Goal: Task Accomplishment & Management: Complete application form

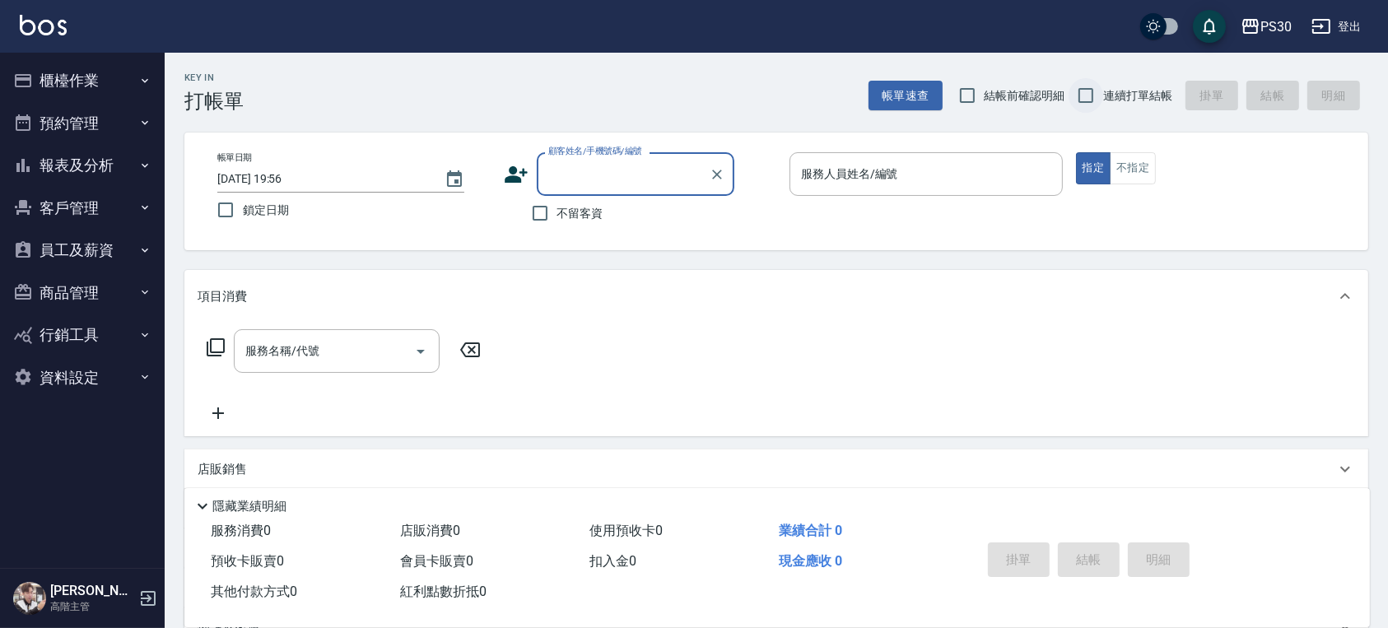
click at [1093, 87] on input "連續打單結帳" at bounding box center [1086, 95] width 35 height 35
checkbox input "true"
click at [552, 215] on input "不留客資" at bounding box center [540, 213] width 35 height 35
checkbox input "true"
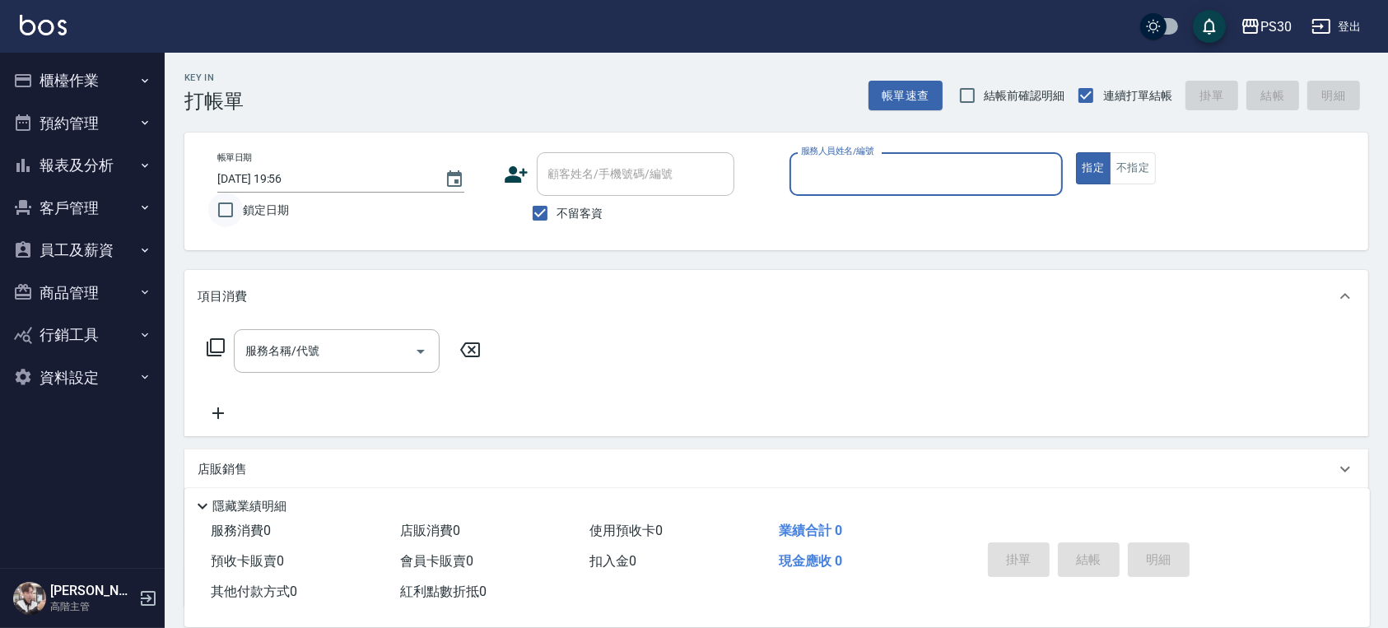
click at [231, 213] on input "鎖定日期" at bounding box center [225, 210] width 35 height 35
checkbox input "true"
click at [886, 163] on input "服務人員姓名/編號" at bounding box center [926, 174] width 259 height 29
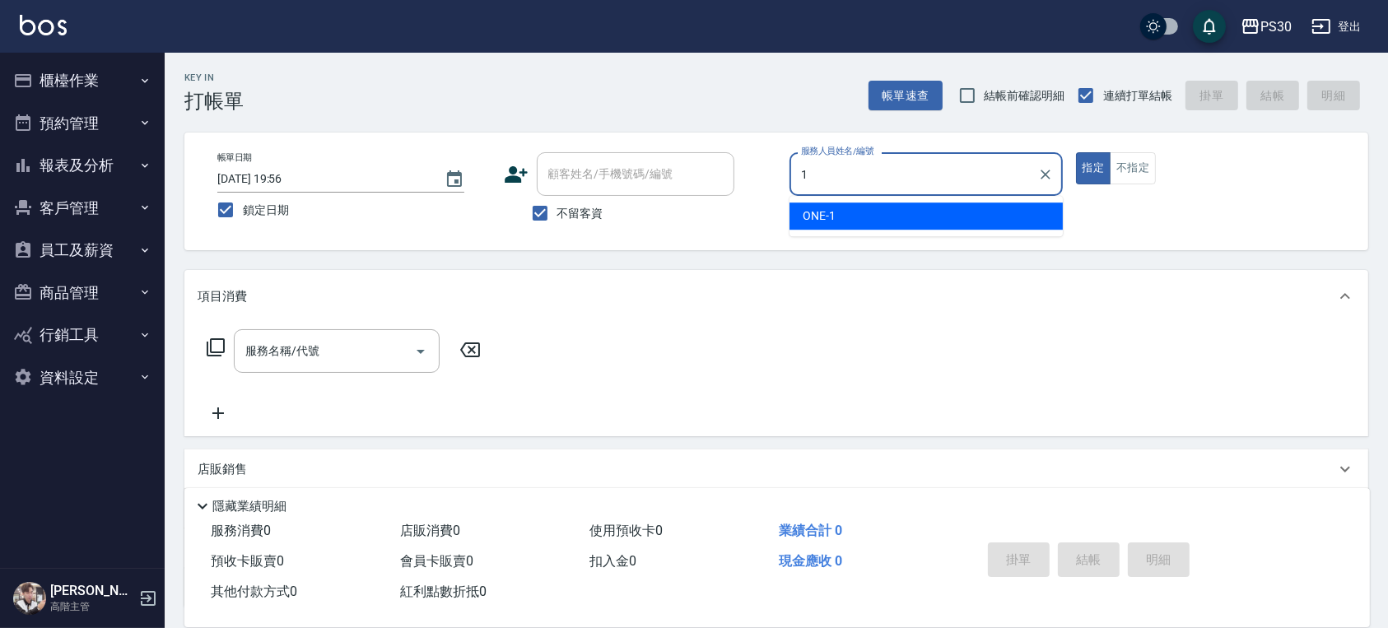
type input "ONE-1"
type button "true"
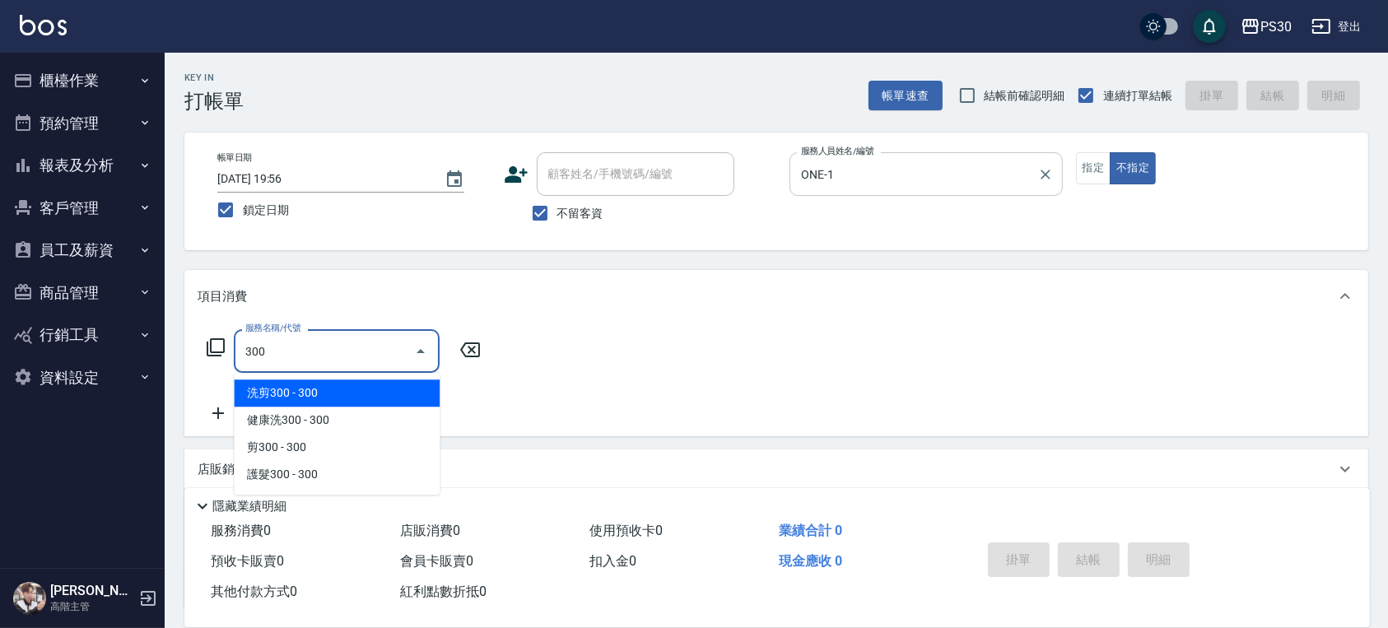
type input "洗剪300(300)"
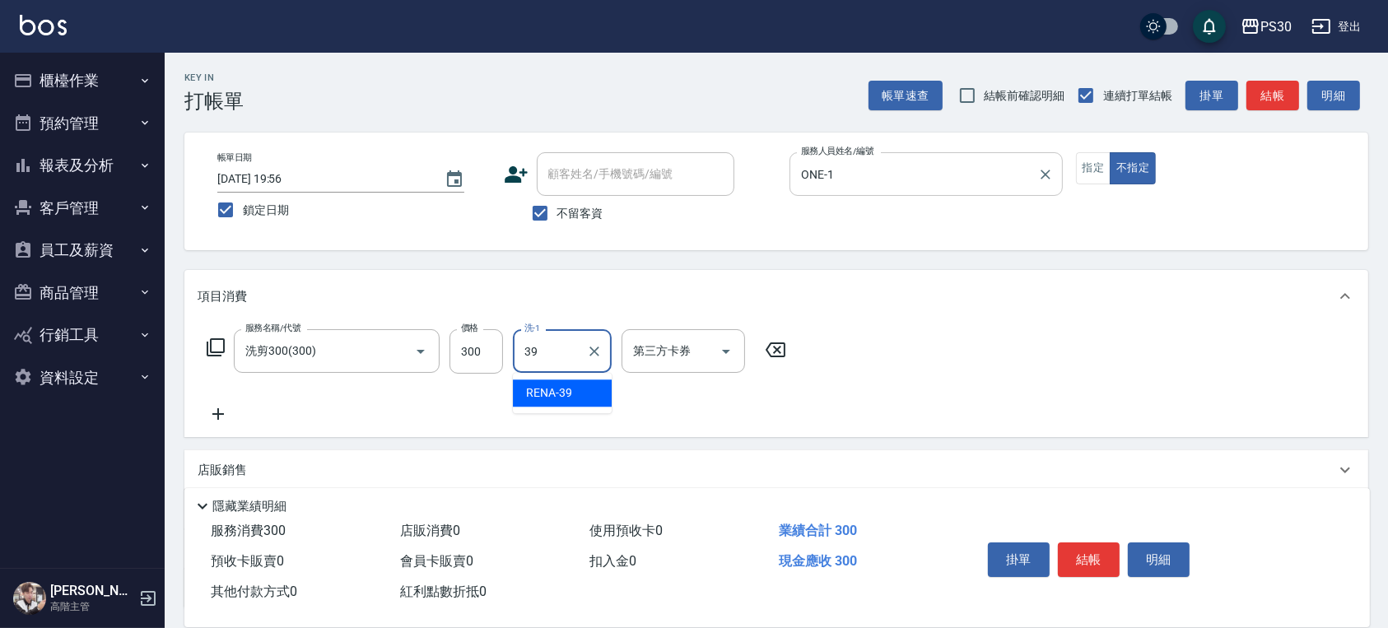
type input "RENA-39"
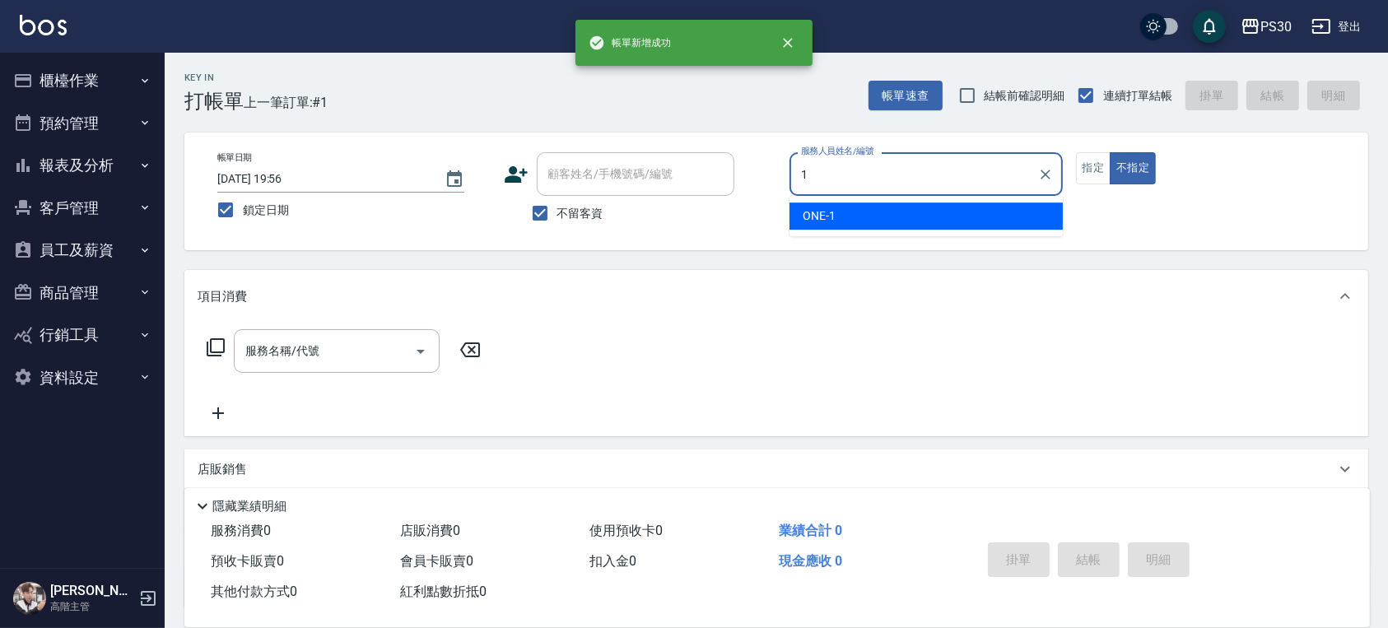
type input "ONE-1"
type button "false"
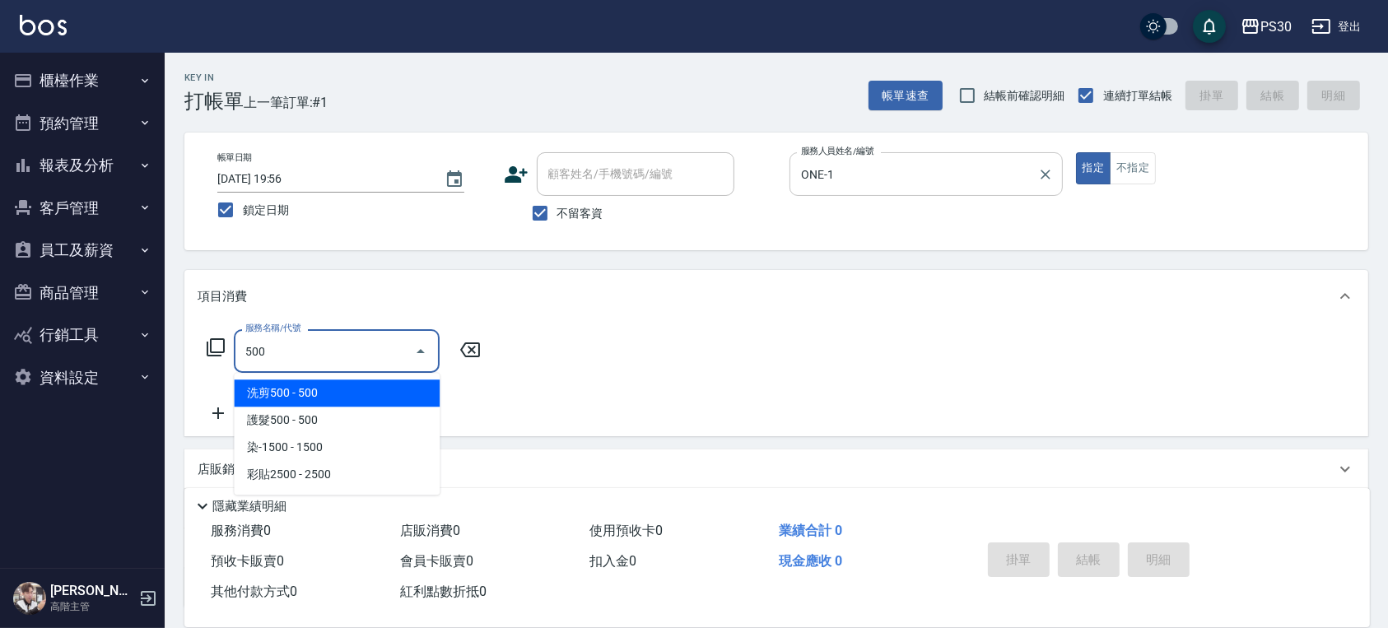
type input "洗剪500(500)"
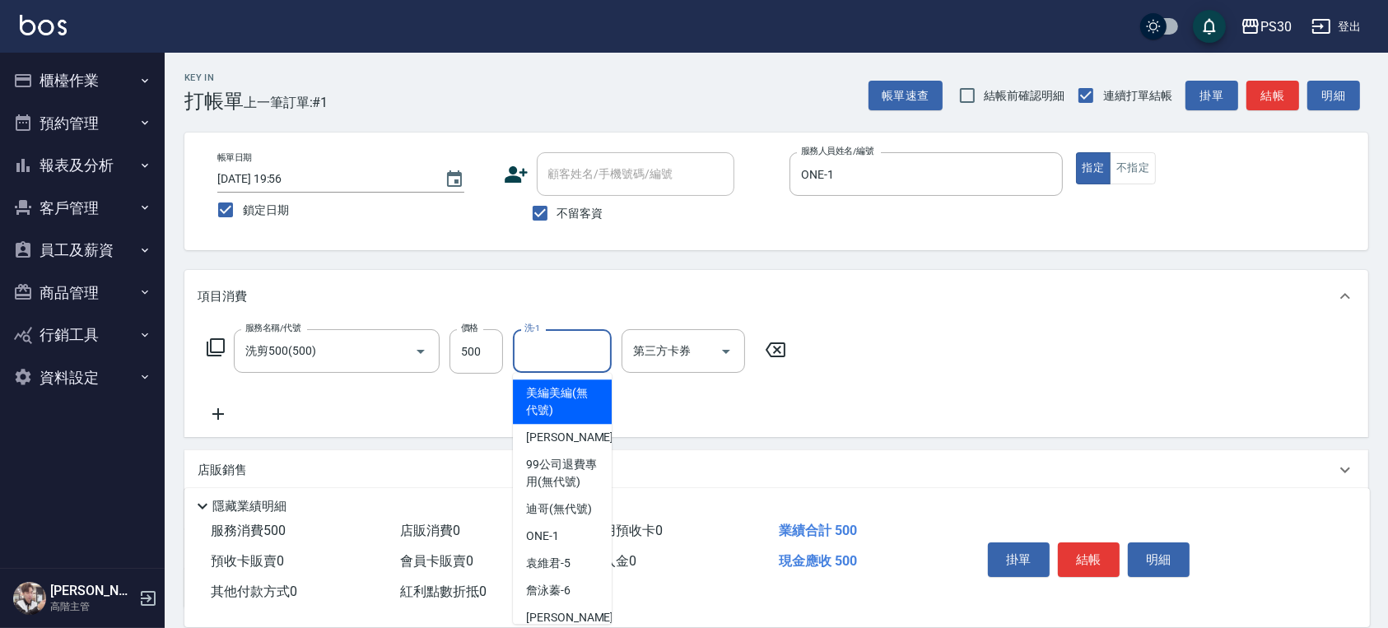
click at [531, 356] on input "洗-1" at bounding box center [562, 351] width 84 height 29
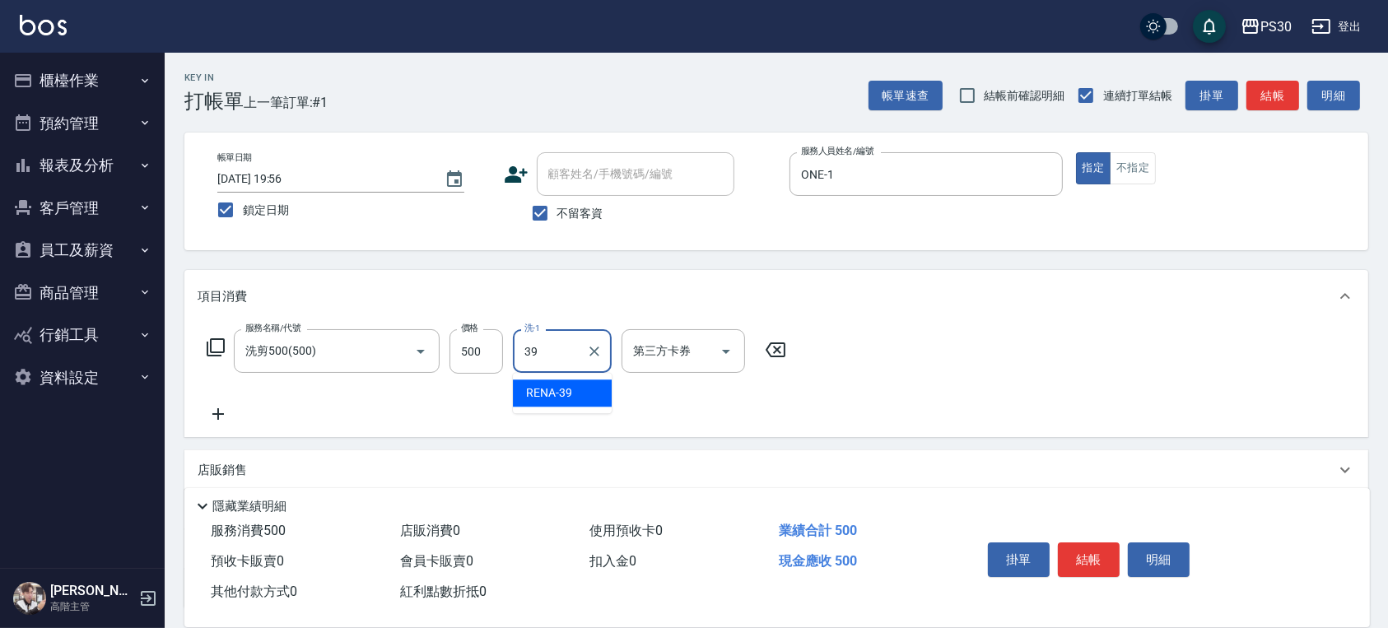
type input "RENA-39"
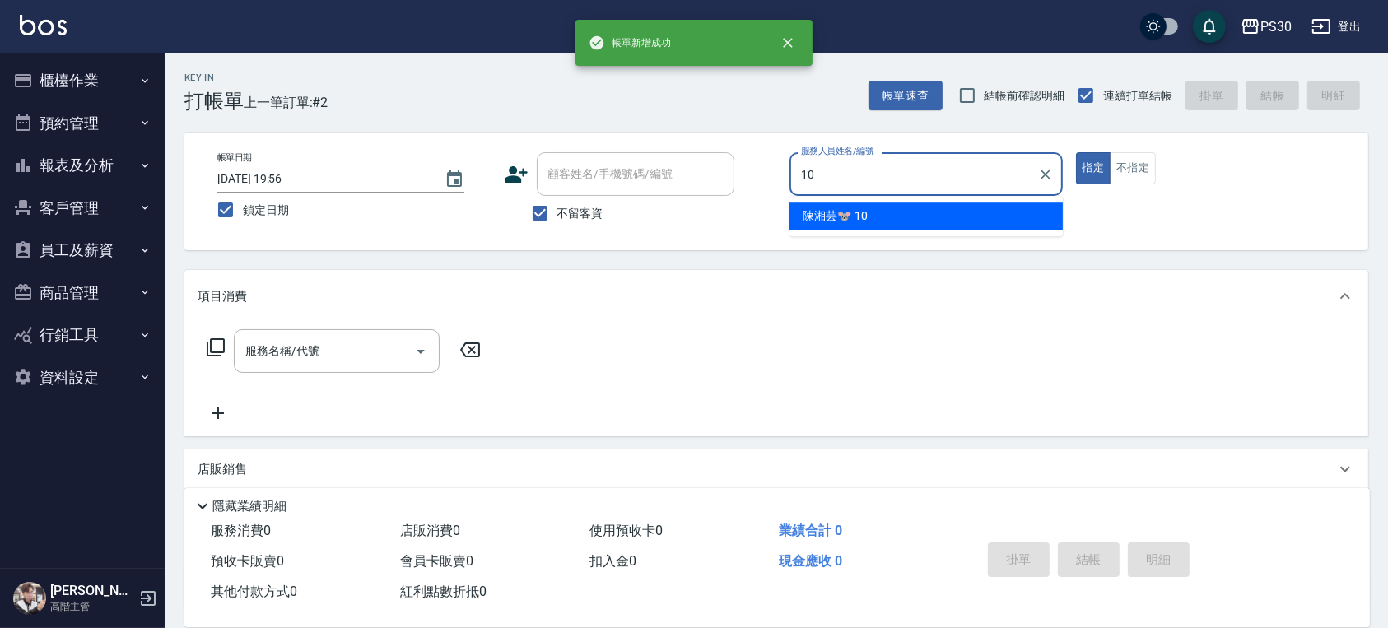
type input "陳湘芸🐭-10"
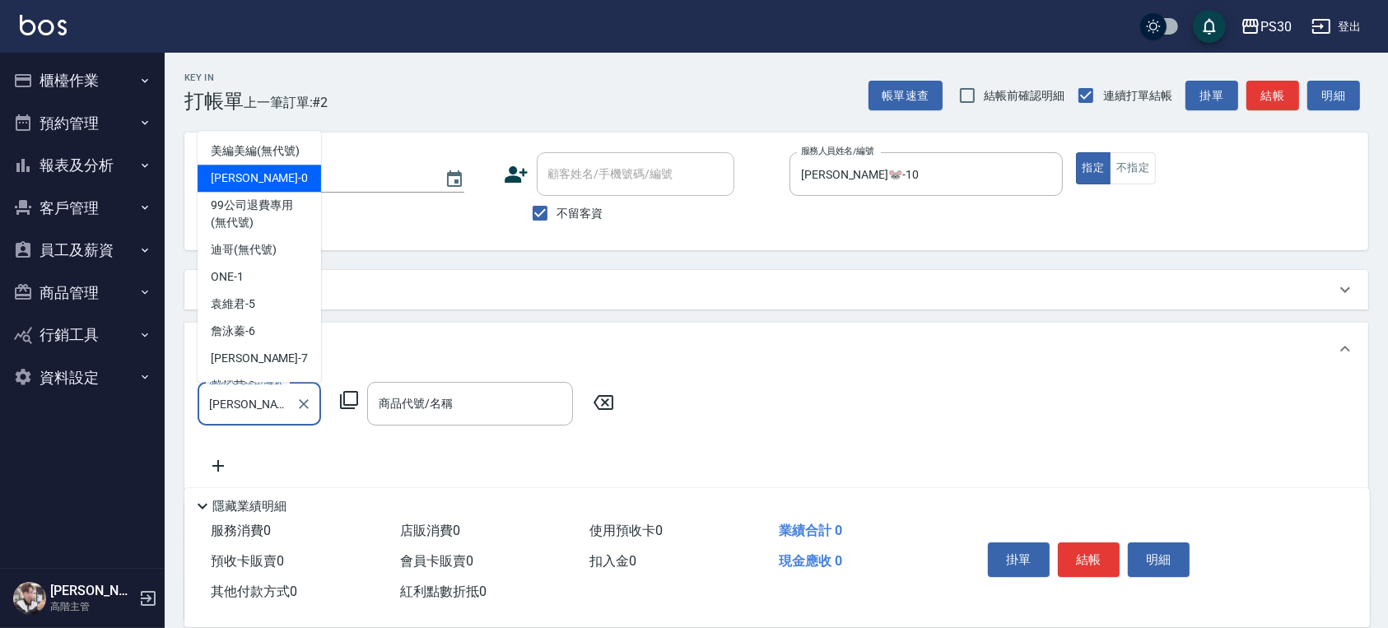
click at [228, 397] on input "廖金城-0" at bounding box center [247, 403] width 84 height 29
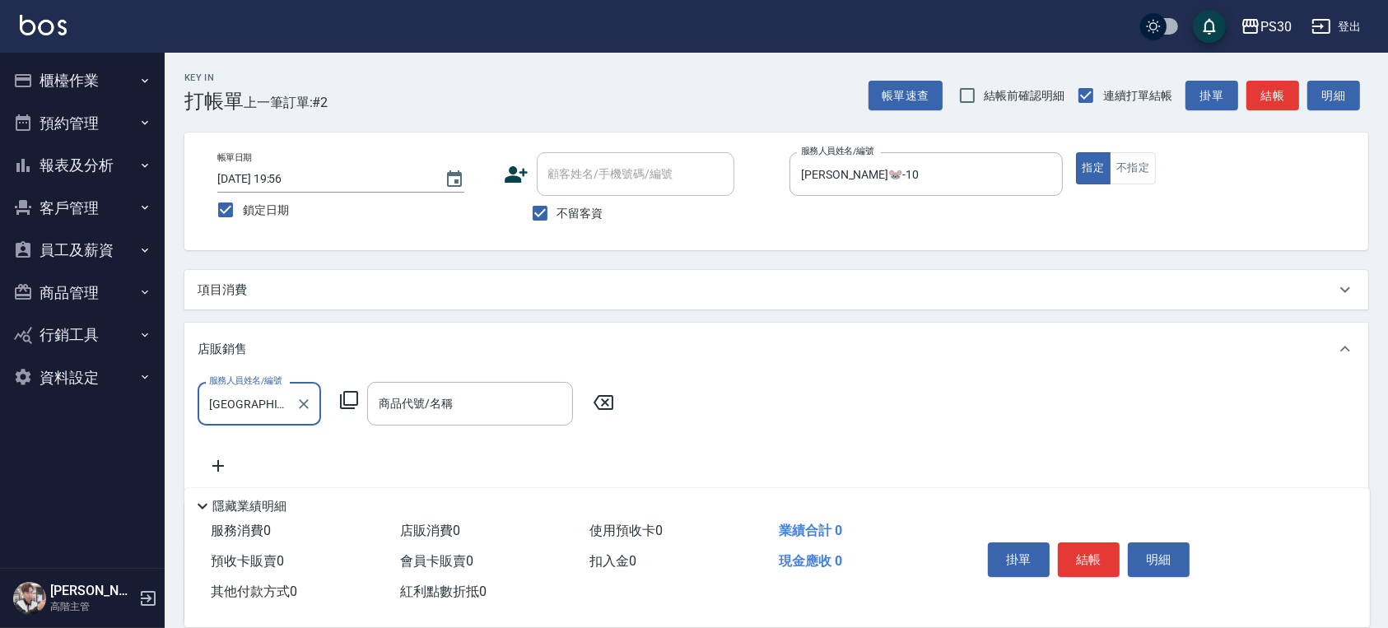
type input "廖"
type input "陳湘芸🐭-10"
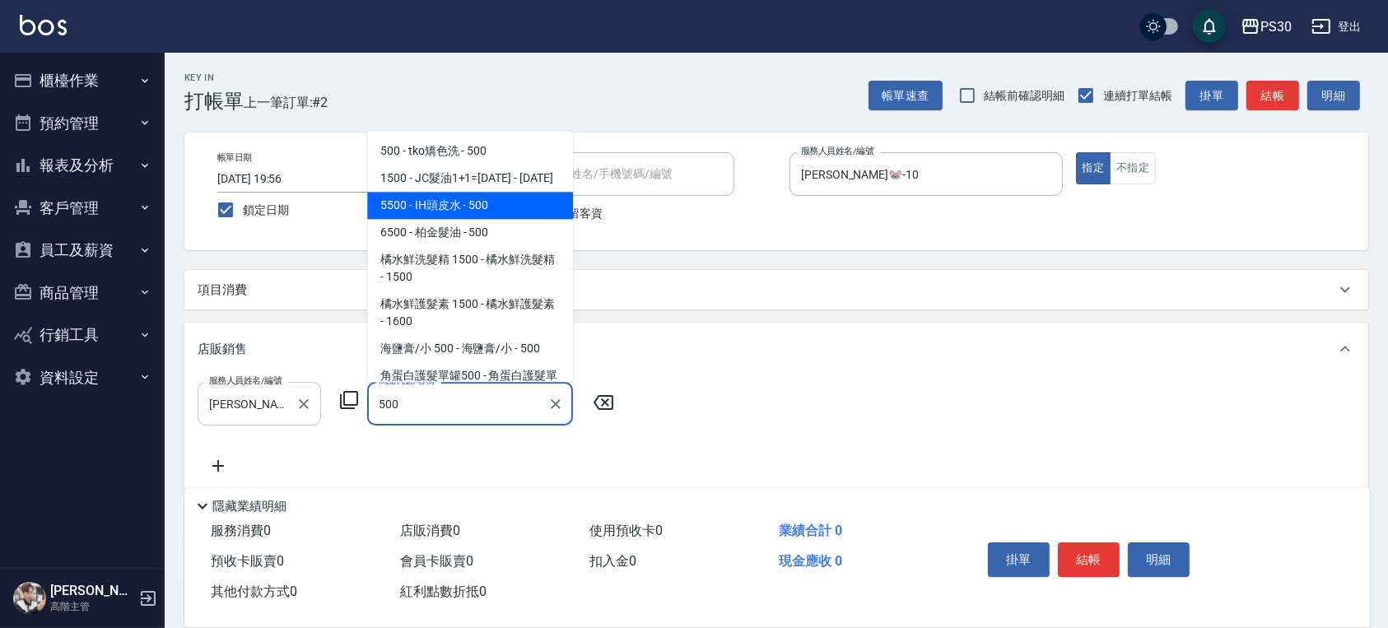
type input "IH頭皮水"
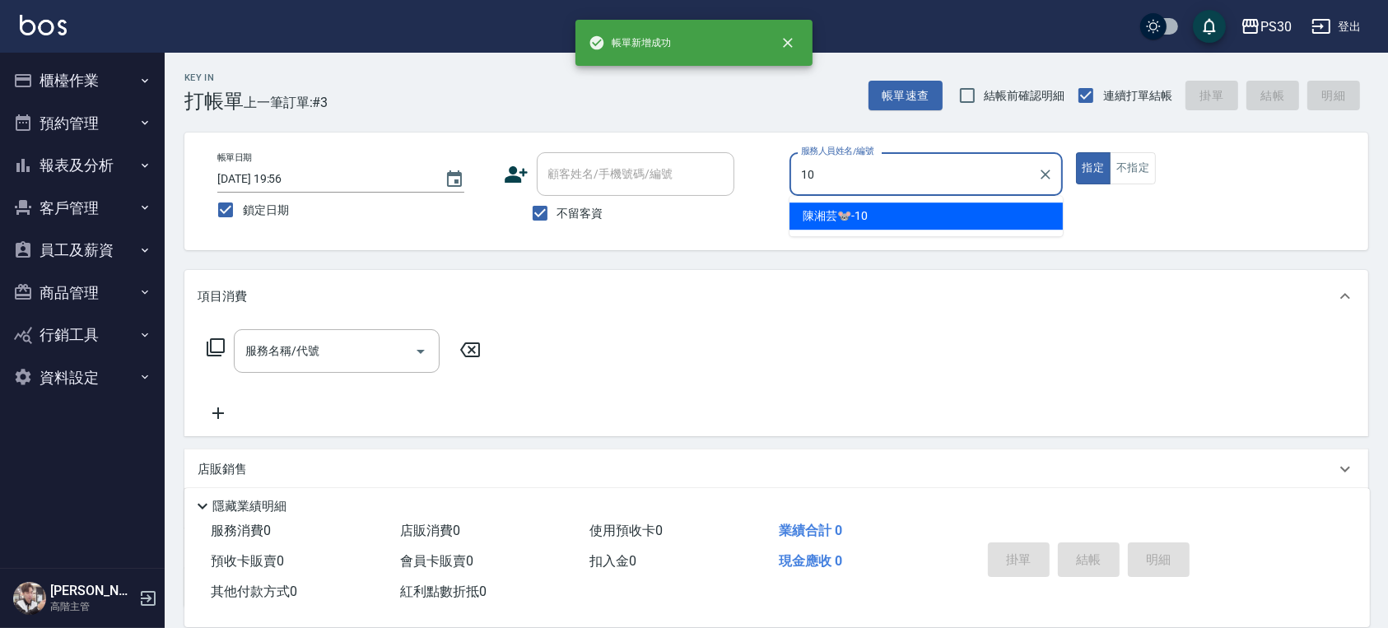
type input "陳湘芸🐭-10"
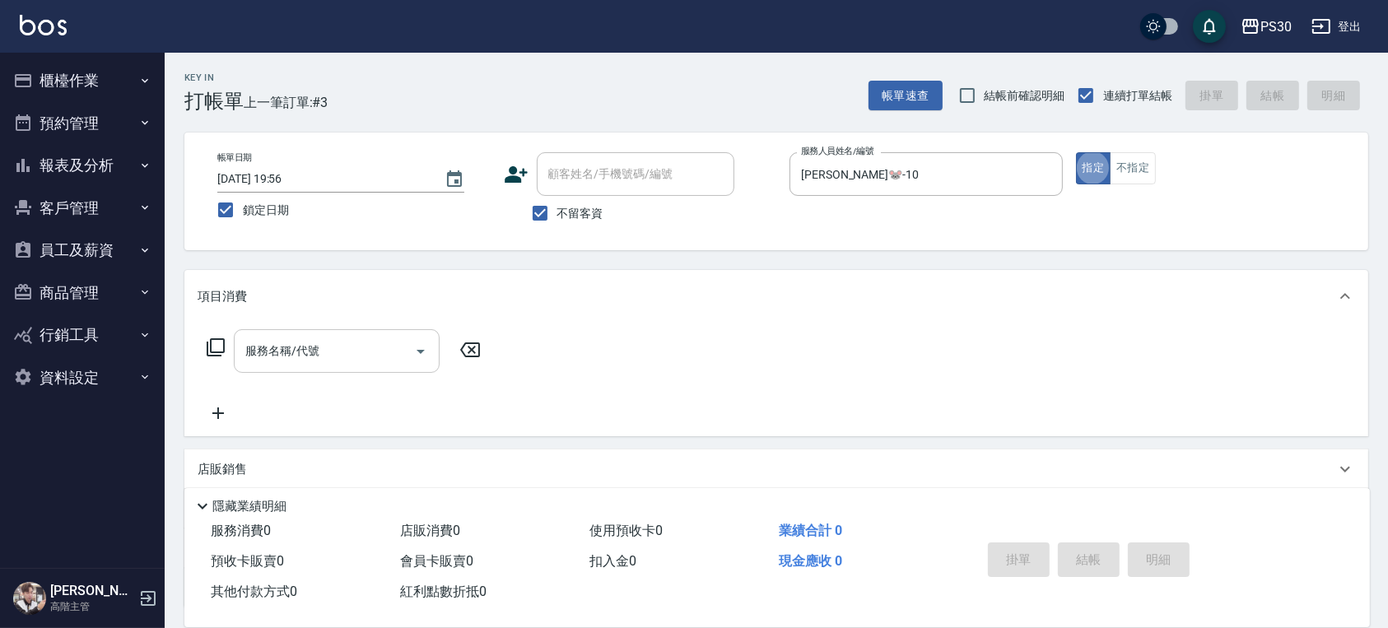
click at [265, 364] on input "服務名稱/代號" at bounding box center [324, 351] width 166 height 29
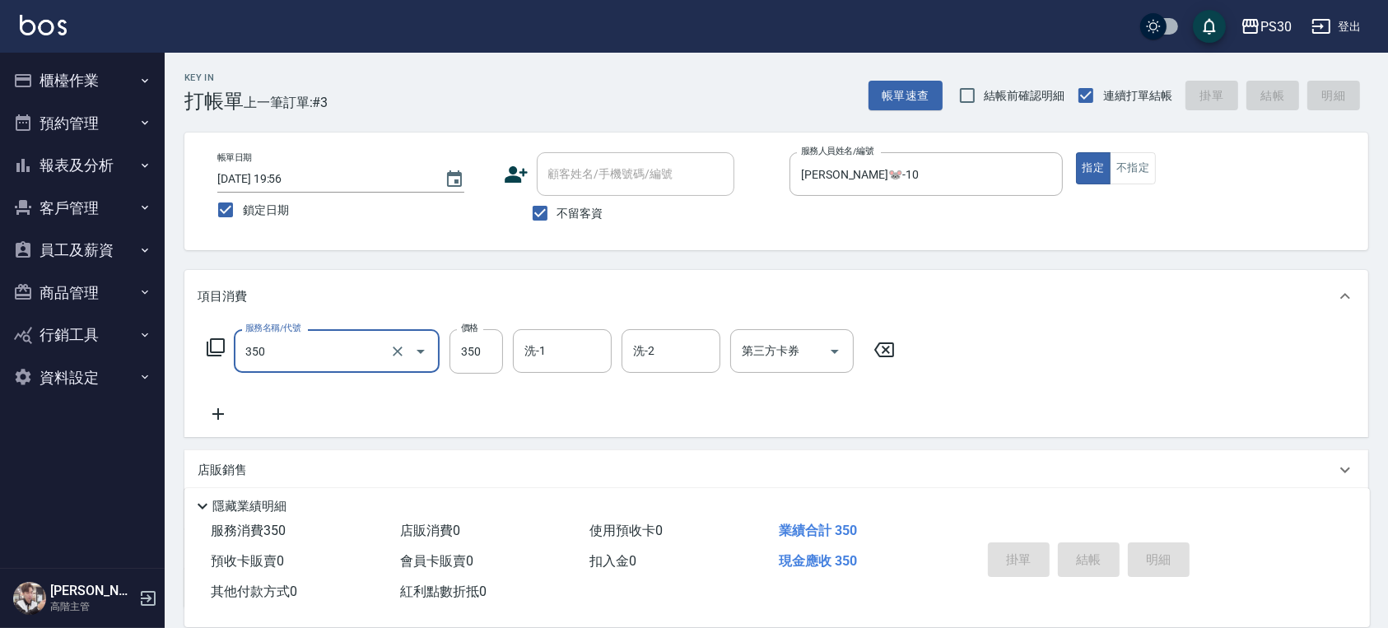
type input "350"
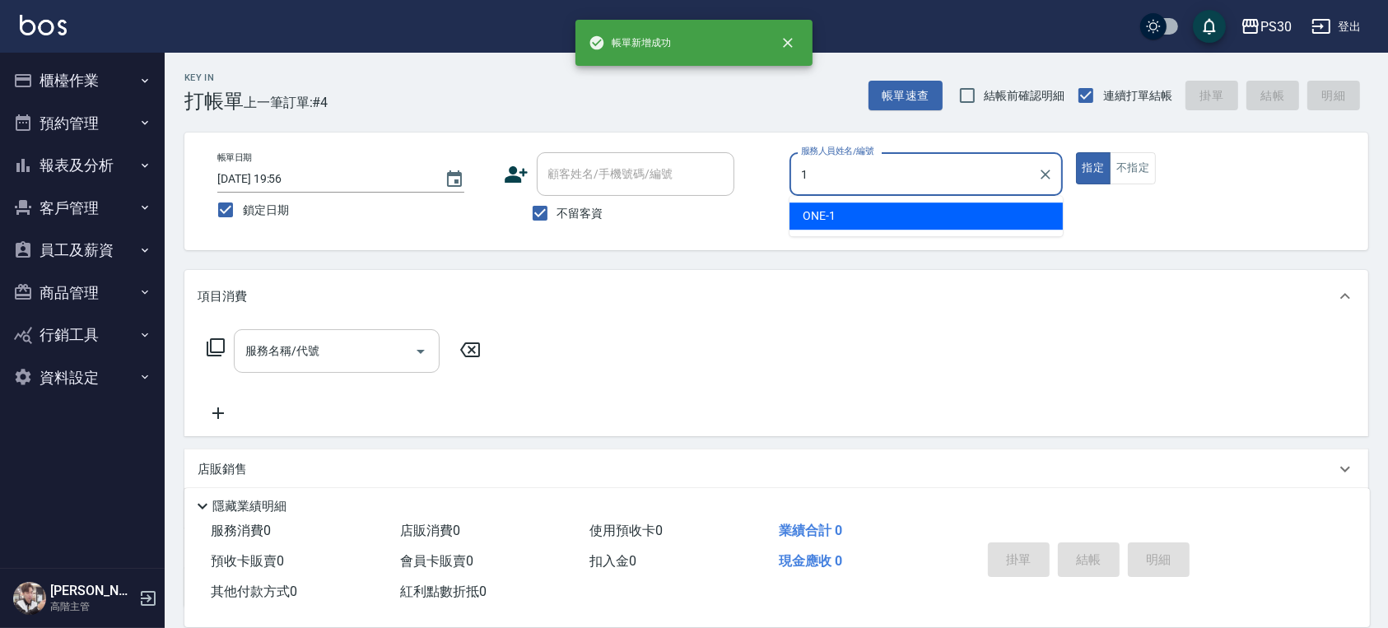
type input "ONE-1"
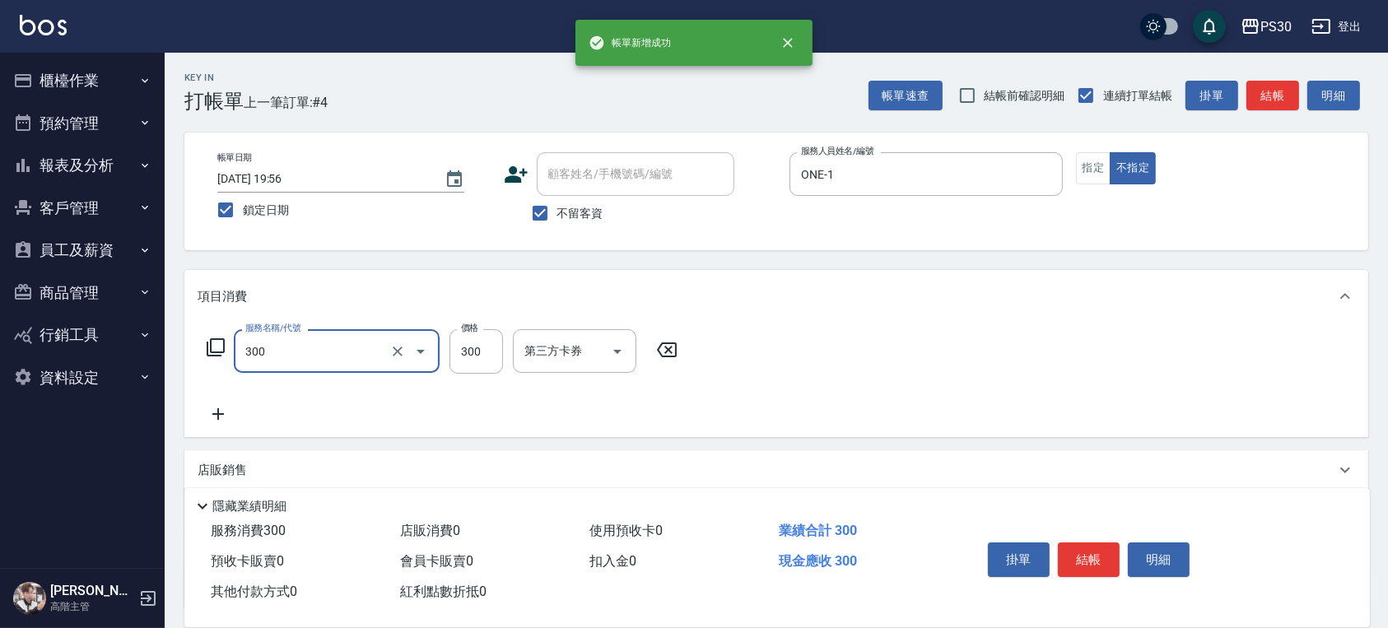
type input "洗剪300(300)"
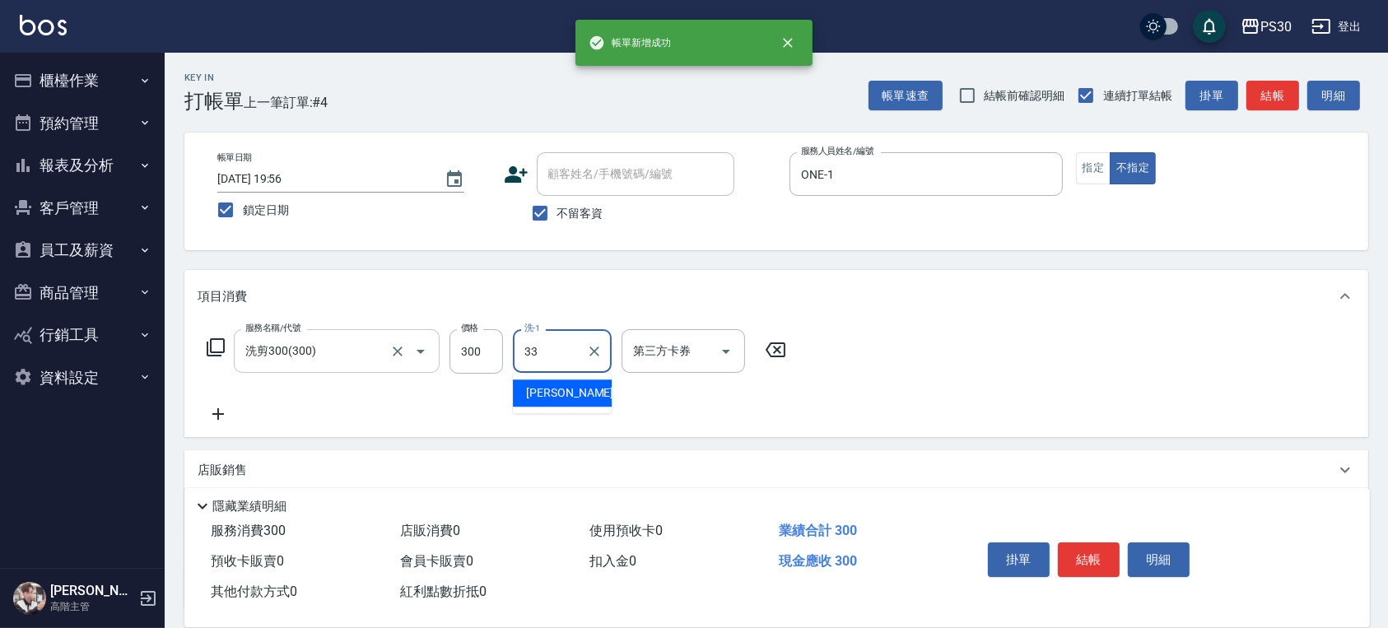
type input "洪采妤-33"
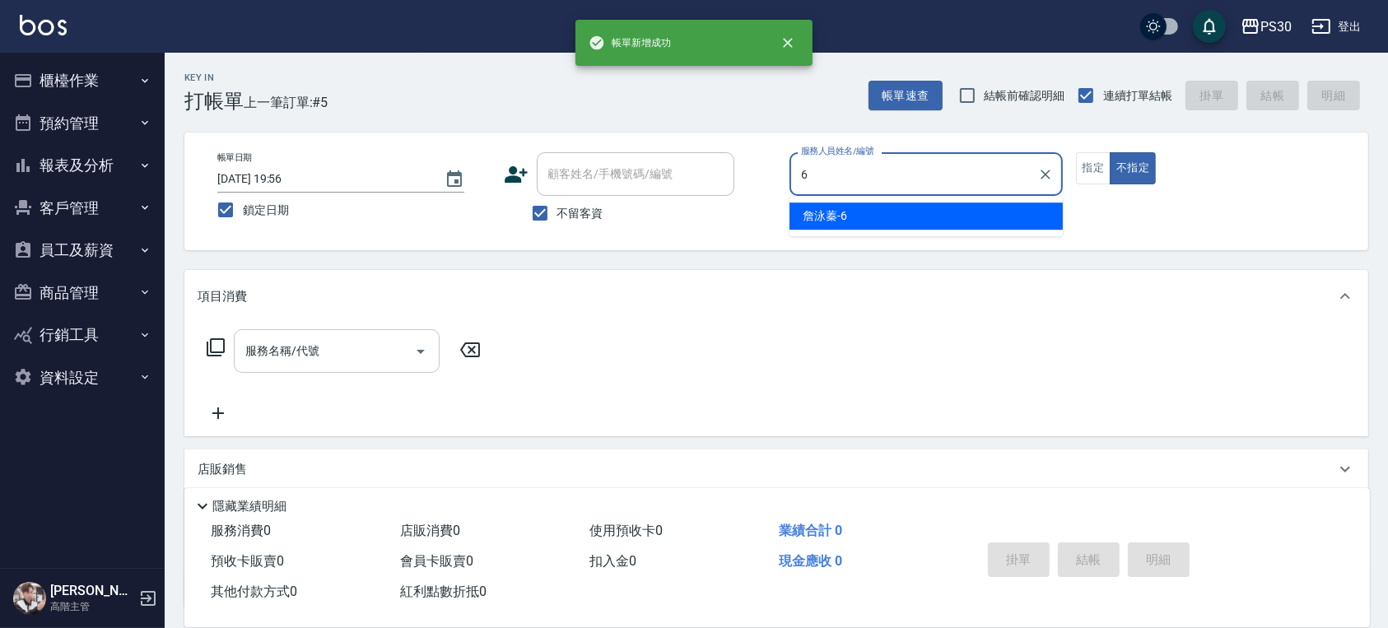
type input "詹泳蓁-6"
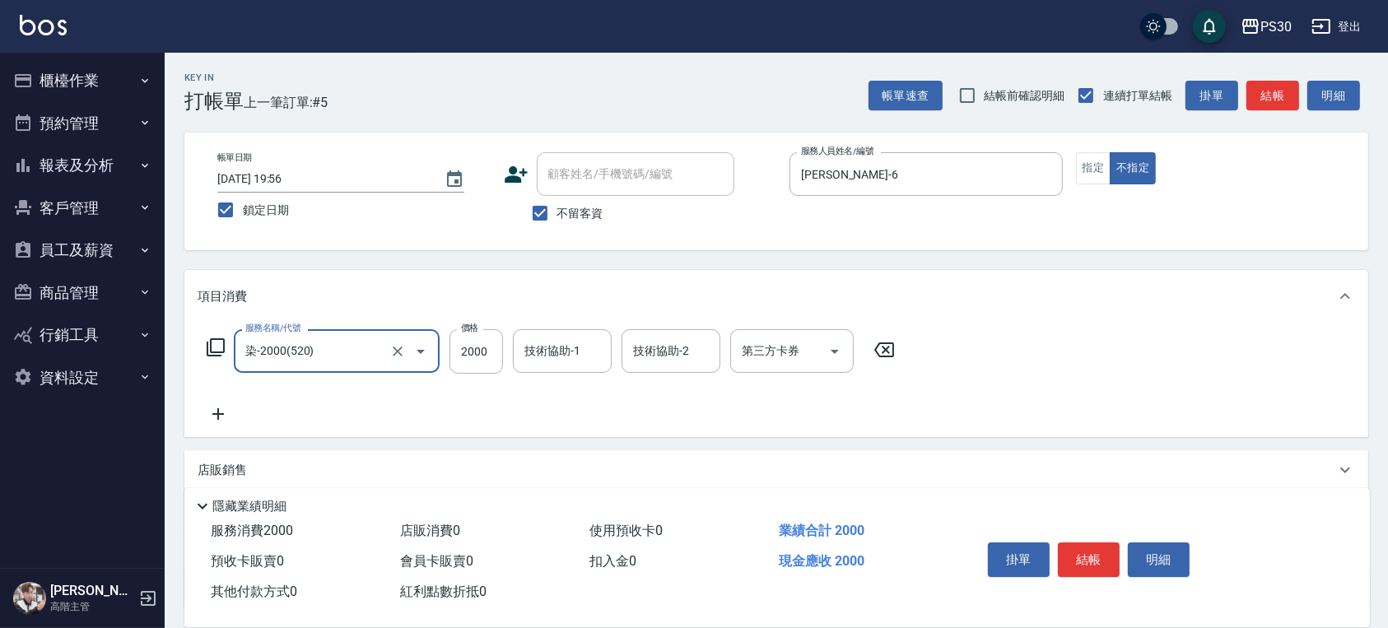
type input "染-2000(520)"
type input "2200"
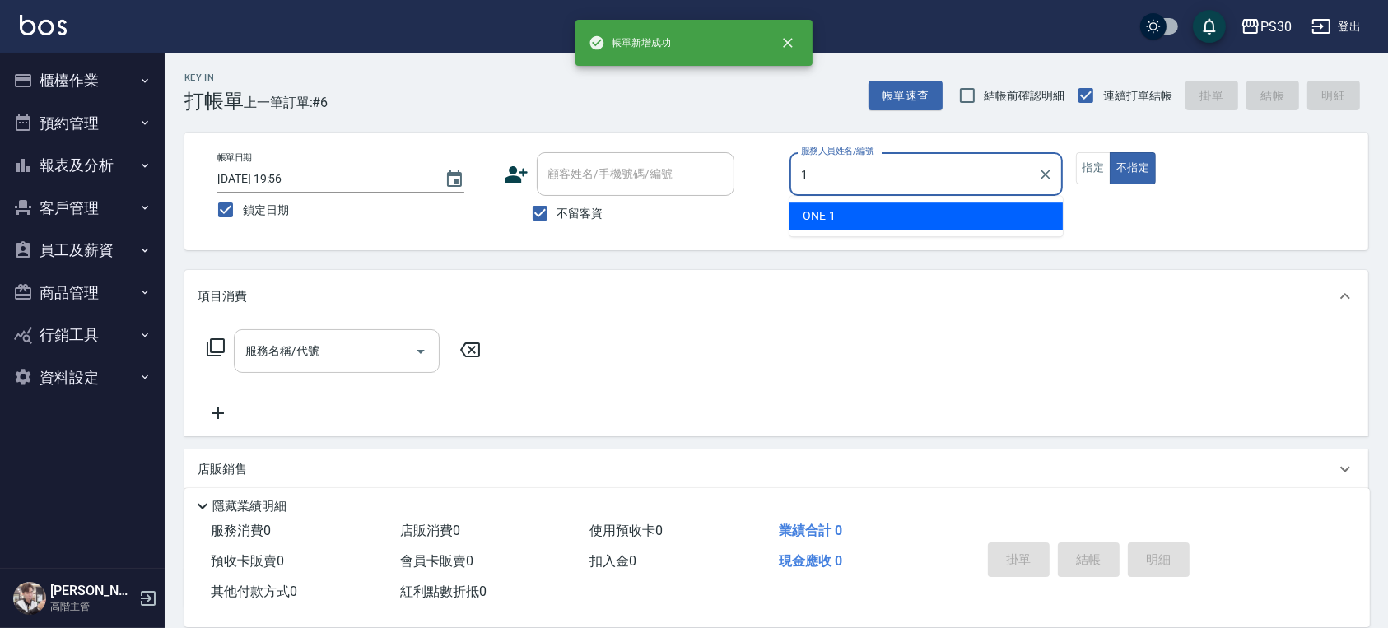
type input "ONE-1"
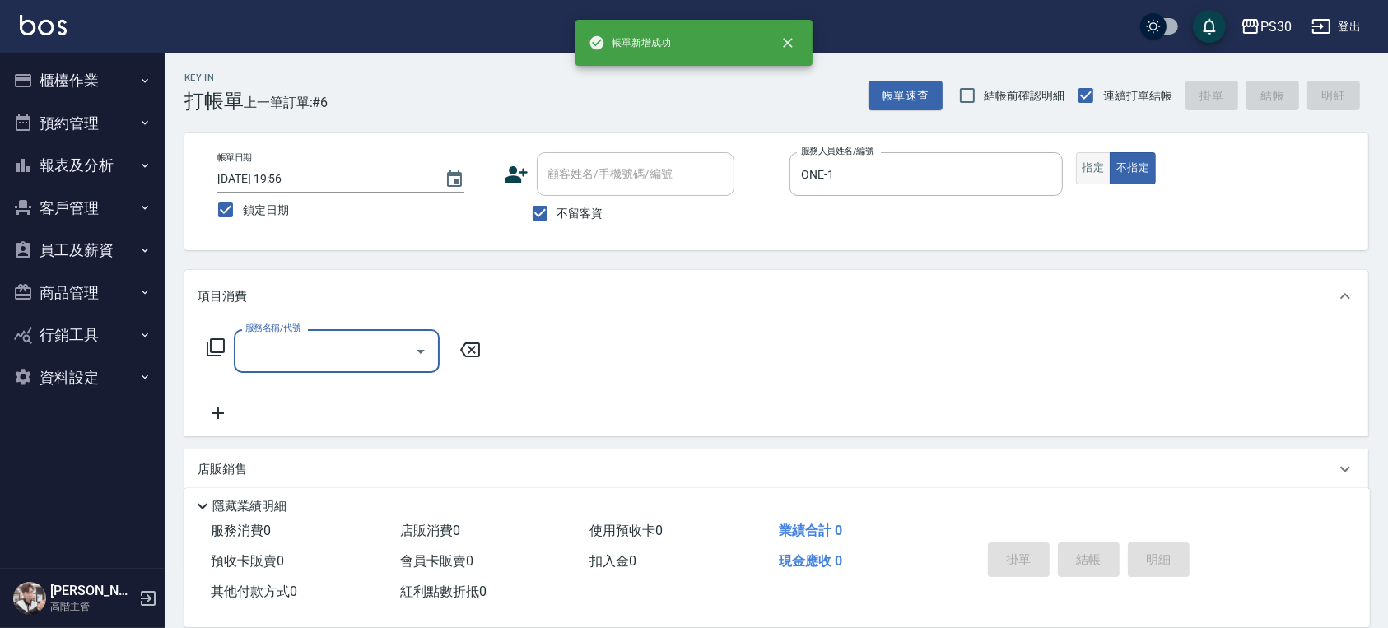
click at [1078, 167] on button "指定" at bounding box center [1093, 168] width 35 height 32
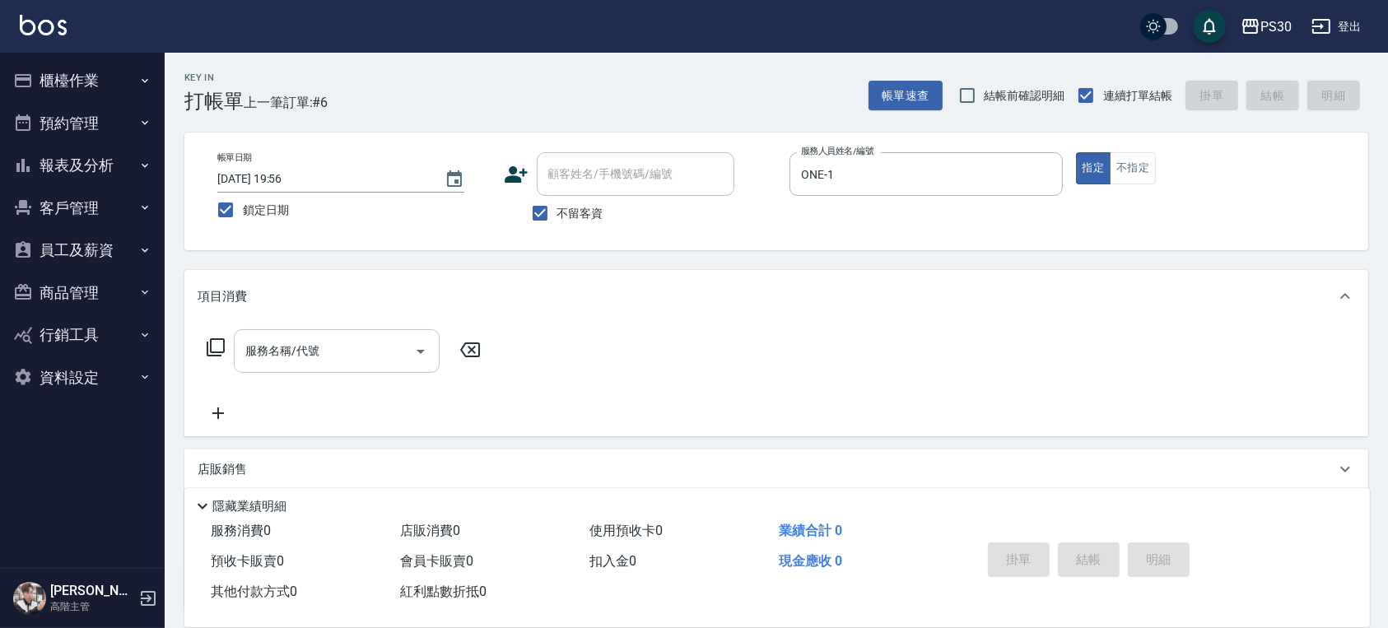
click at [328, 359] on input "服務名稱/代號" at bounding box center [324, 351] width 166 height 29
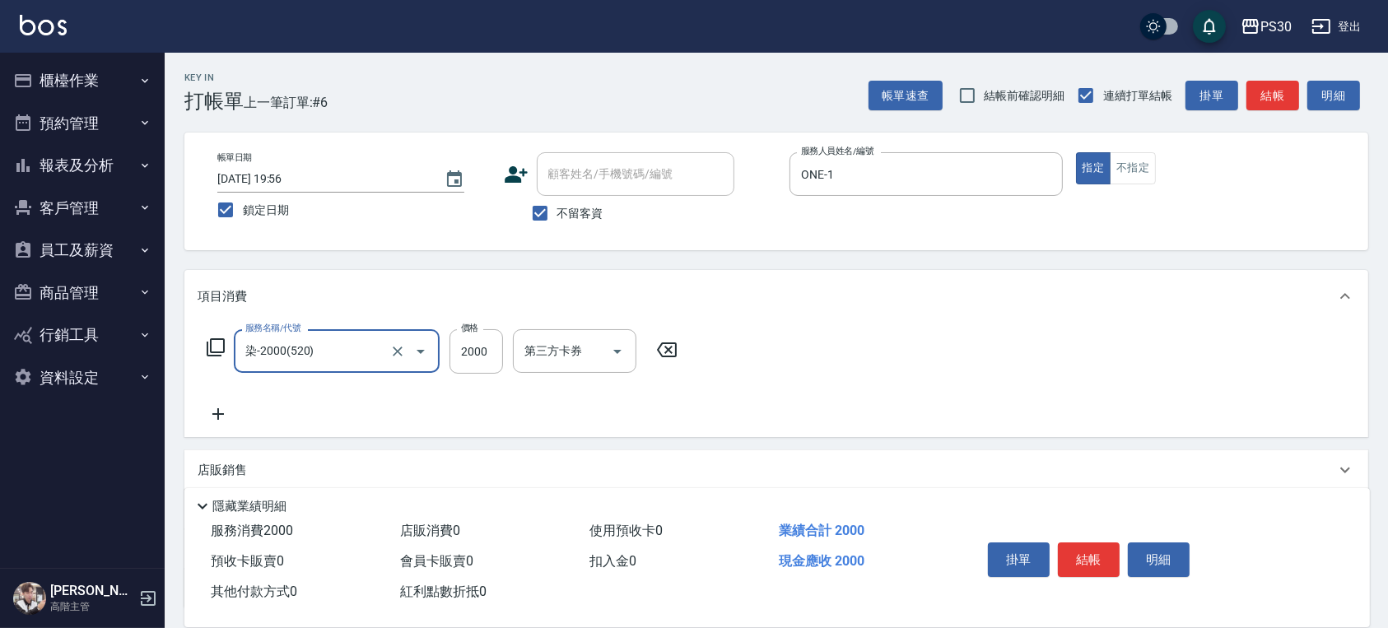
type input "染-2000(520)"
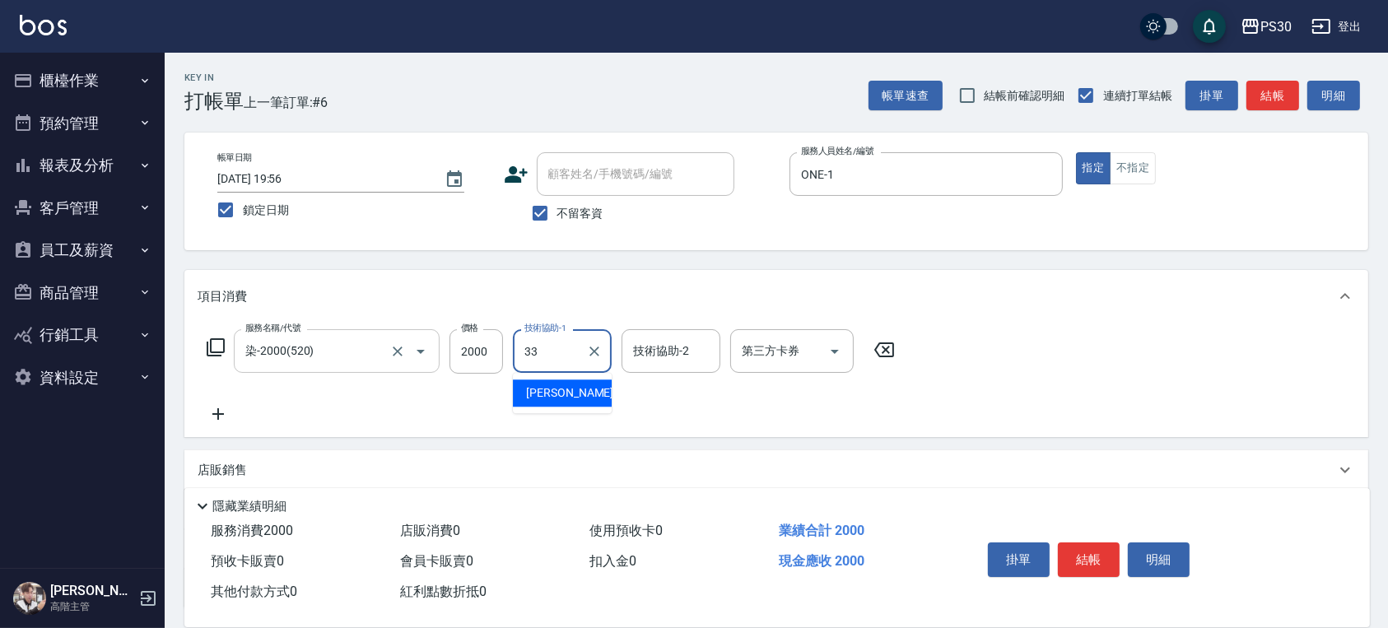
type input "洪采妤-33"
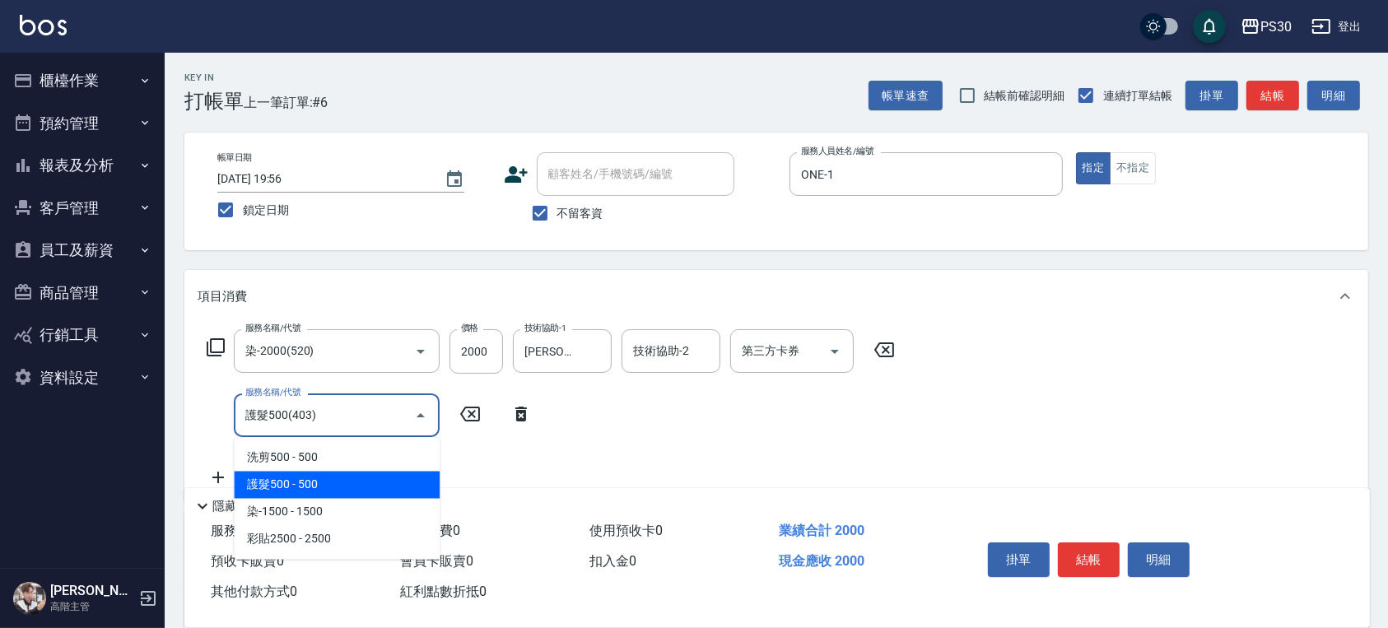
type input "護髮500(403)"
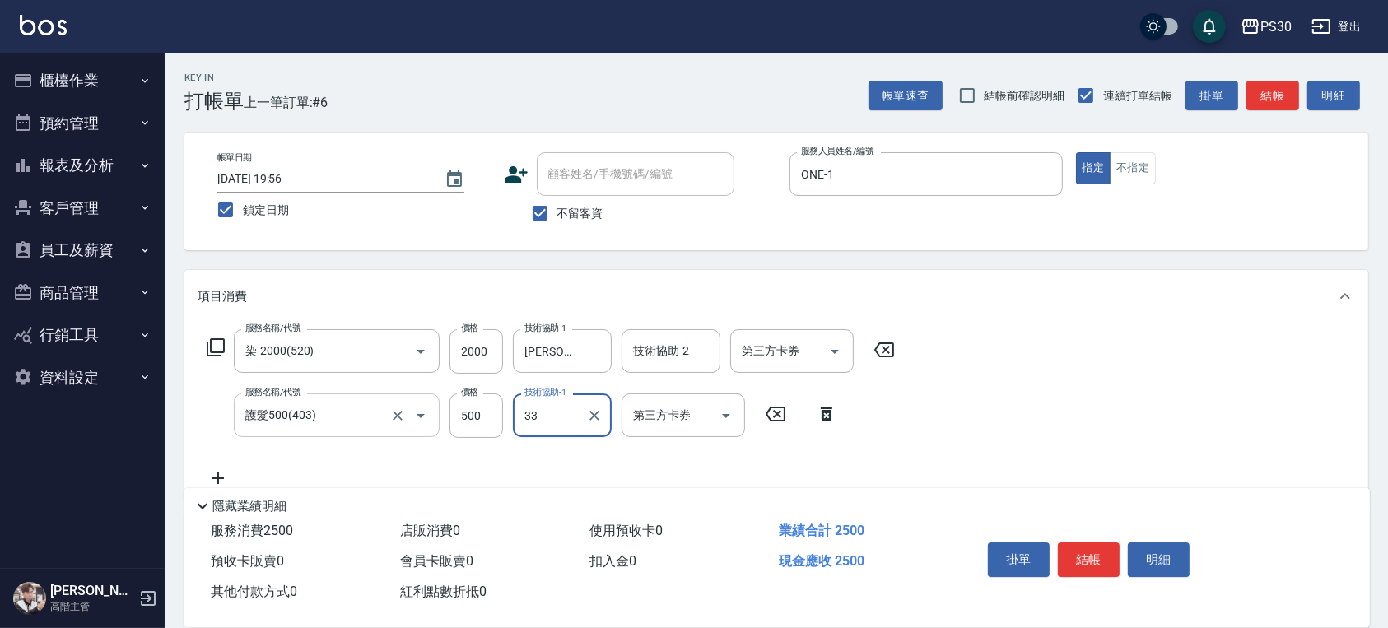
type input "洪采妤-33"
click at [459, 356] on input "2000" at bounding box center [476, 351] width 54 height 44
click at [489, 362] on input "2000" at bounding box center [476, 351] width 54 height 44
type input "1999"
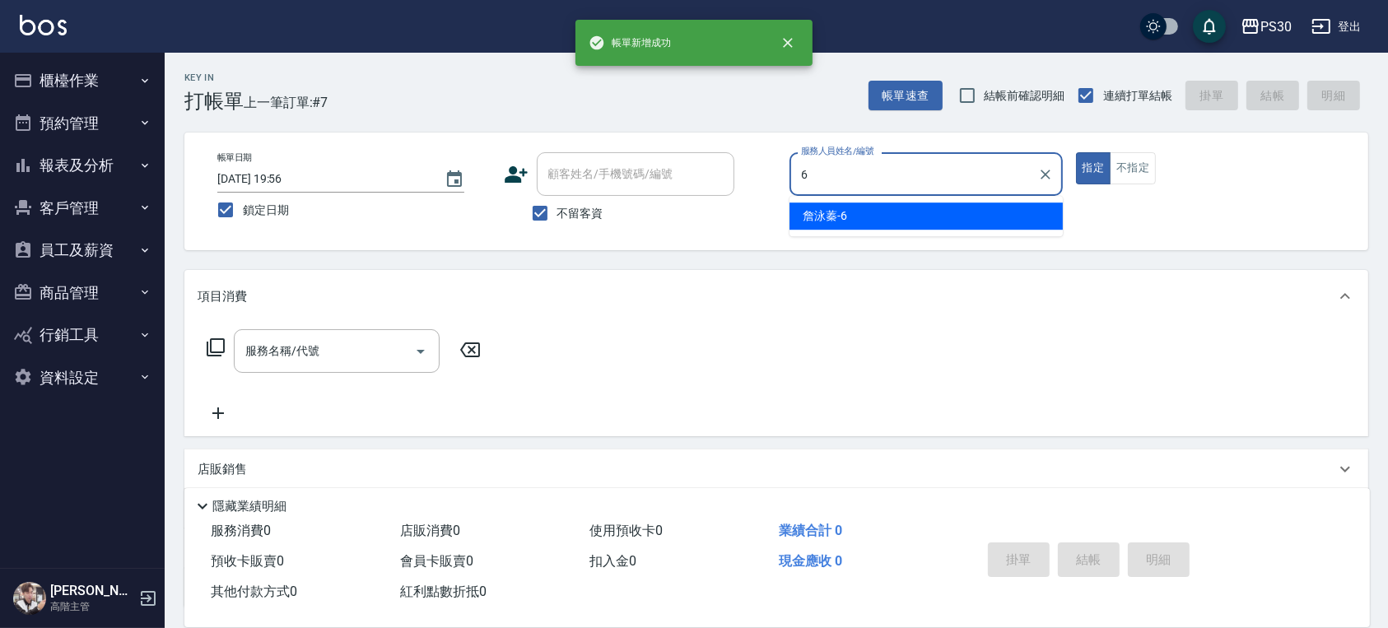
type input "詹泳蓁-6"
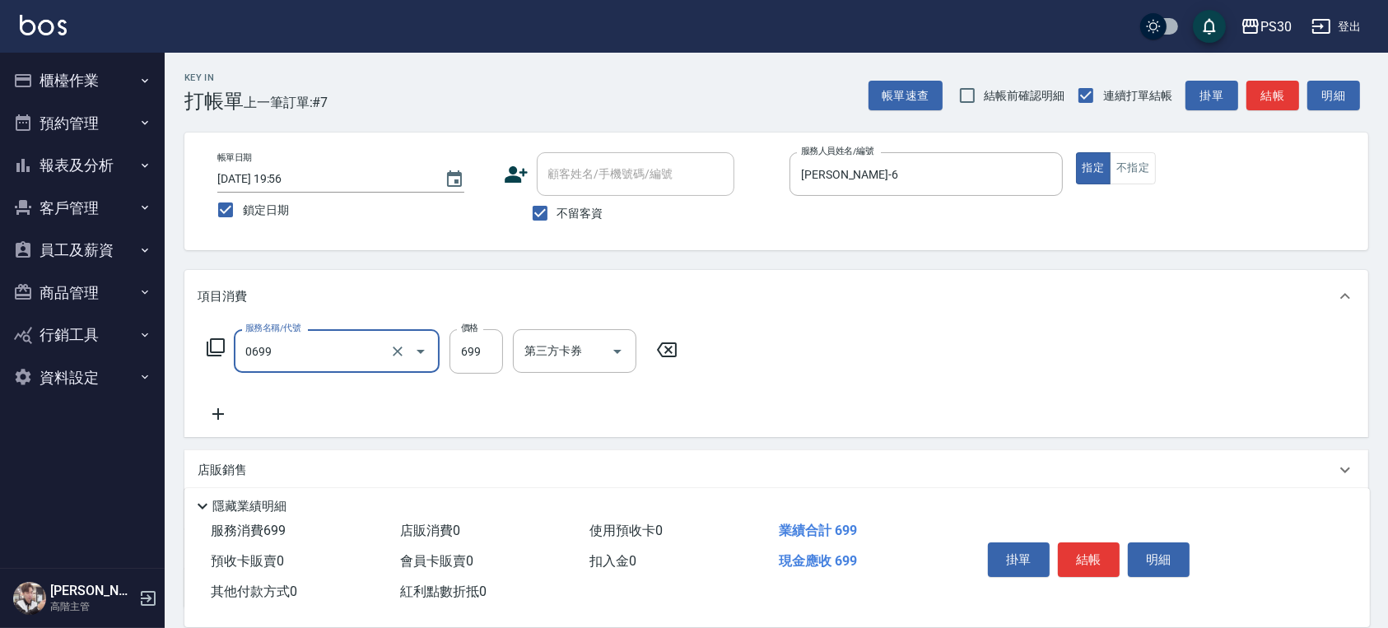
type input "SPA699(0699)"
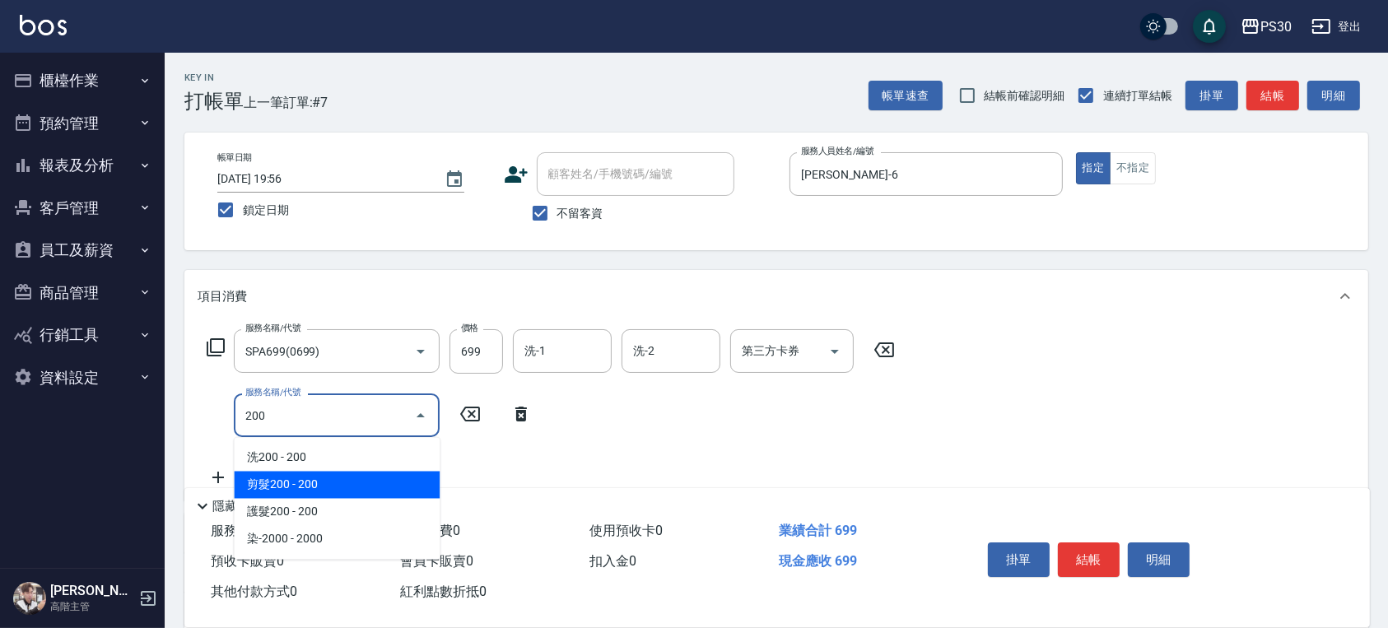
type input "剪髮200(308)"
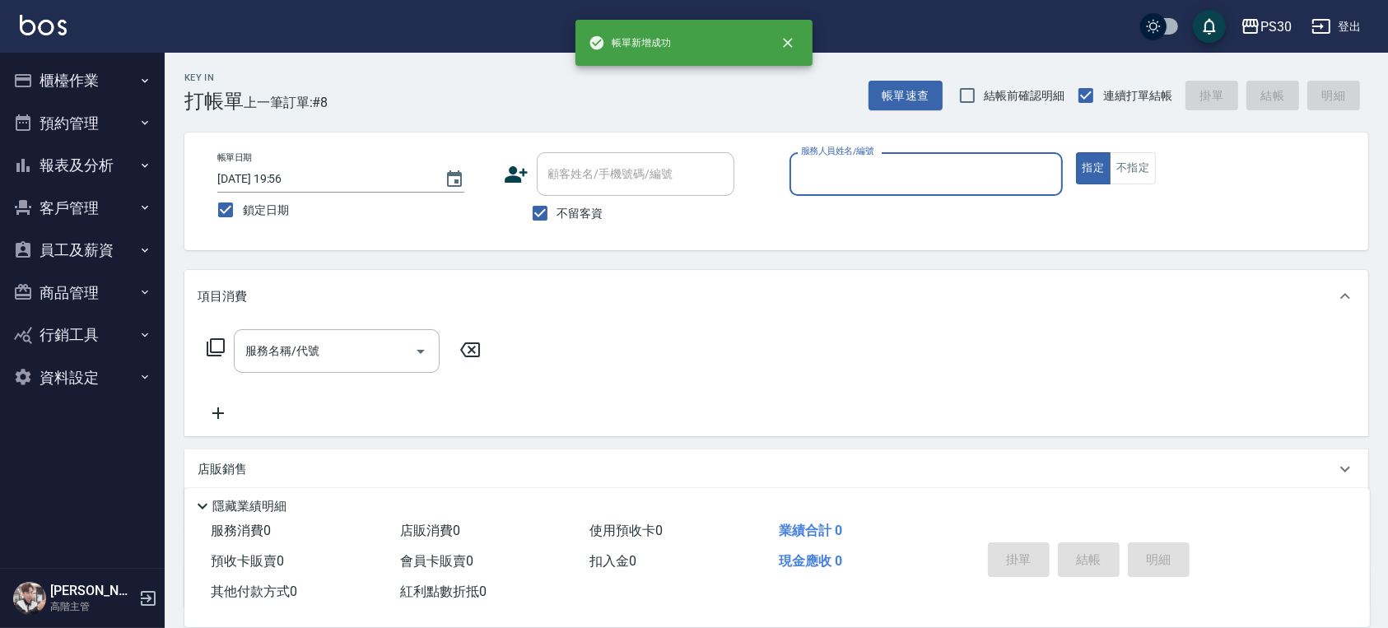
click at [55, 176] on button "報表及分析" at bounding box center [82, 165] width 151 height 43
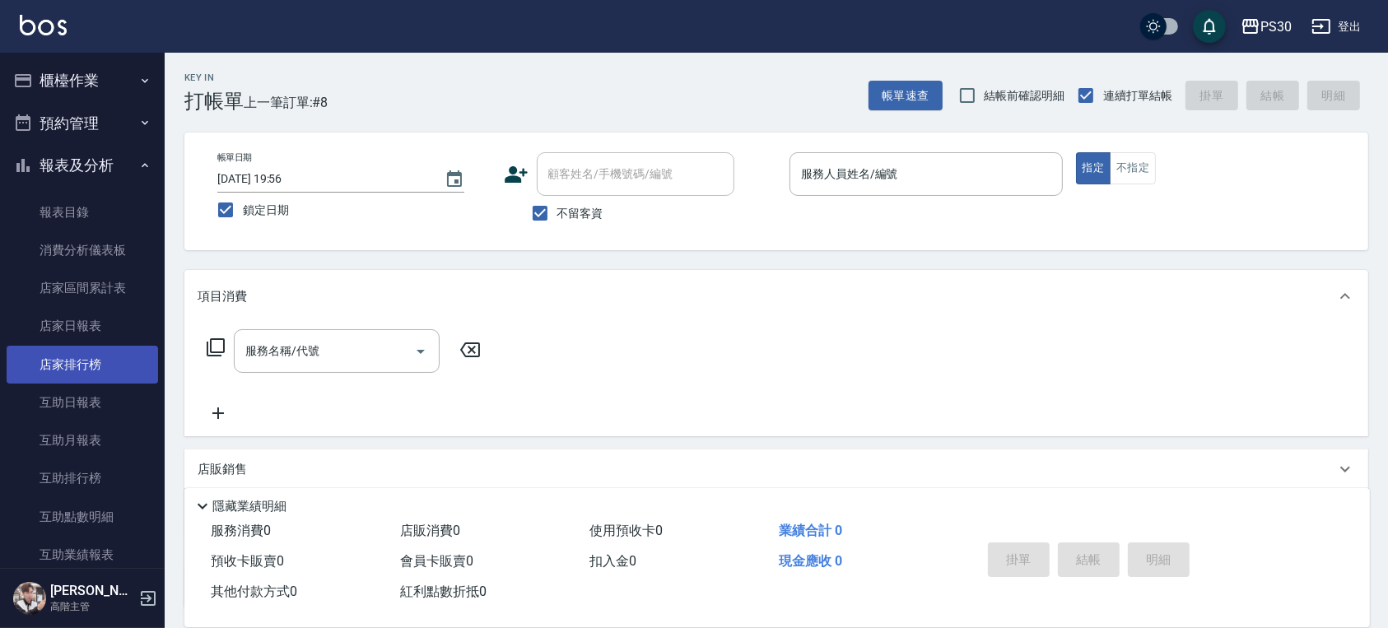
click at [79, 380] on link "店家排行榜" at bounding box center [82, 365] width 151 height 38
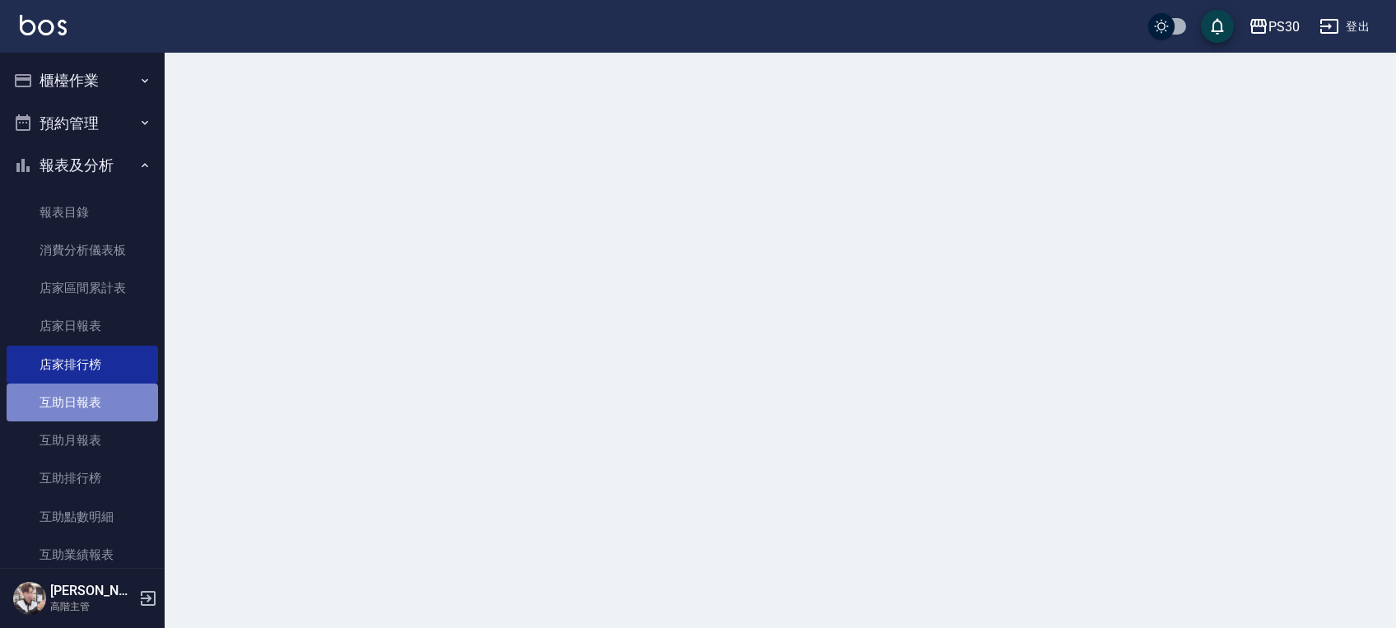
click at [91, 407] on link "互助日報表" at bounding box center [82, 403] width 151 height 38
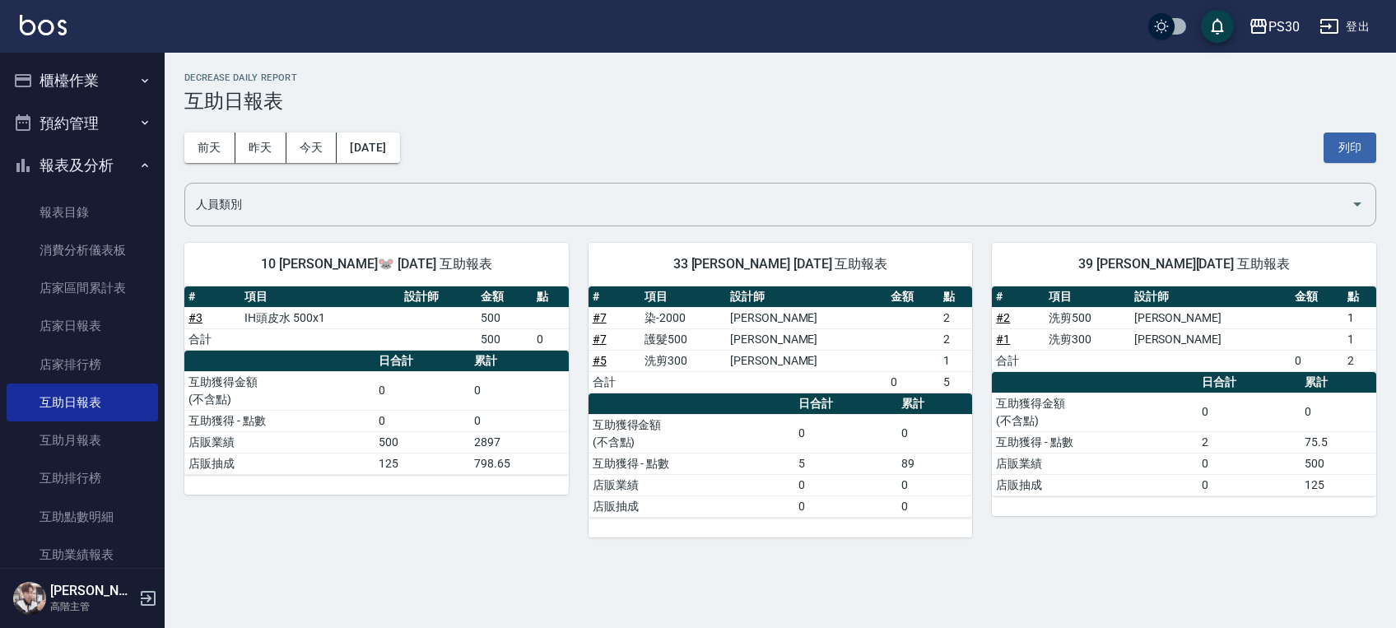
click at [83, 126] on button "預約管理" at bounding box center [82, 123] width 151 height 43
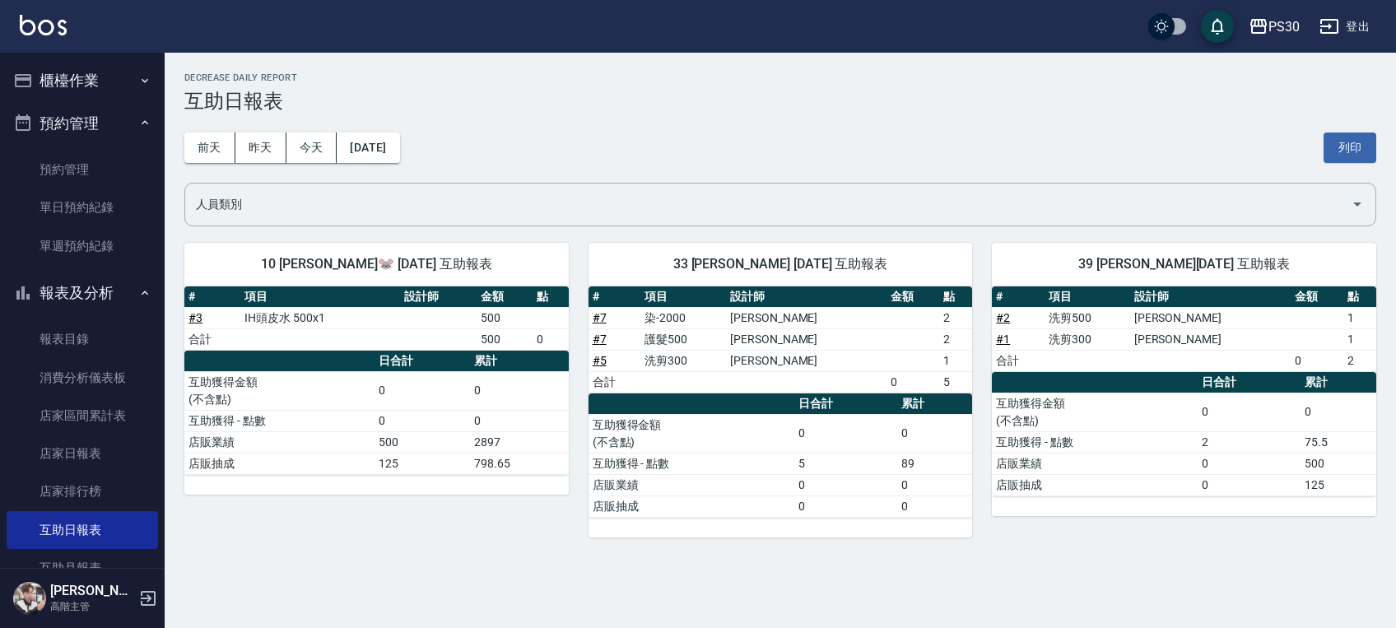
click at [83, 126] on button "預約管理" at bounding box center [82, 123] width 151 height 43
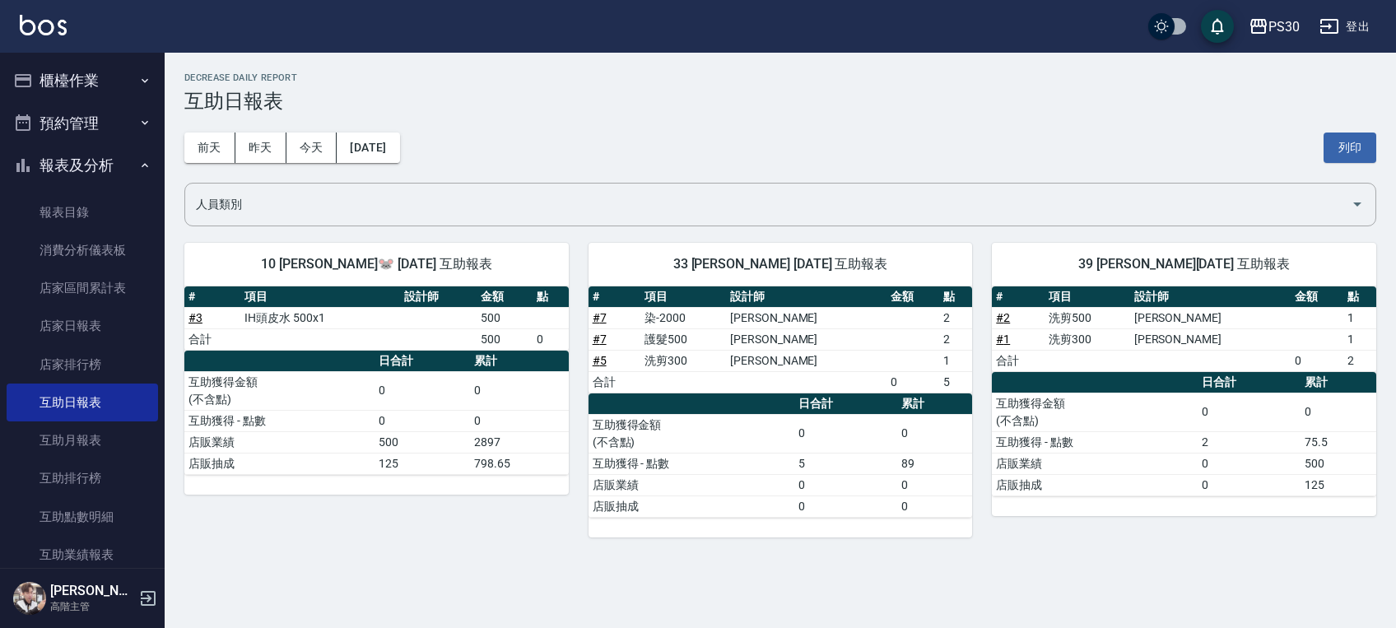
click at [72, 95] on button "櫃檯作業" at bounding box center [82, 80] width 151 height 43
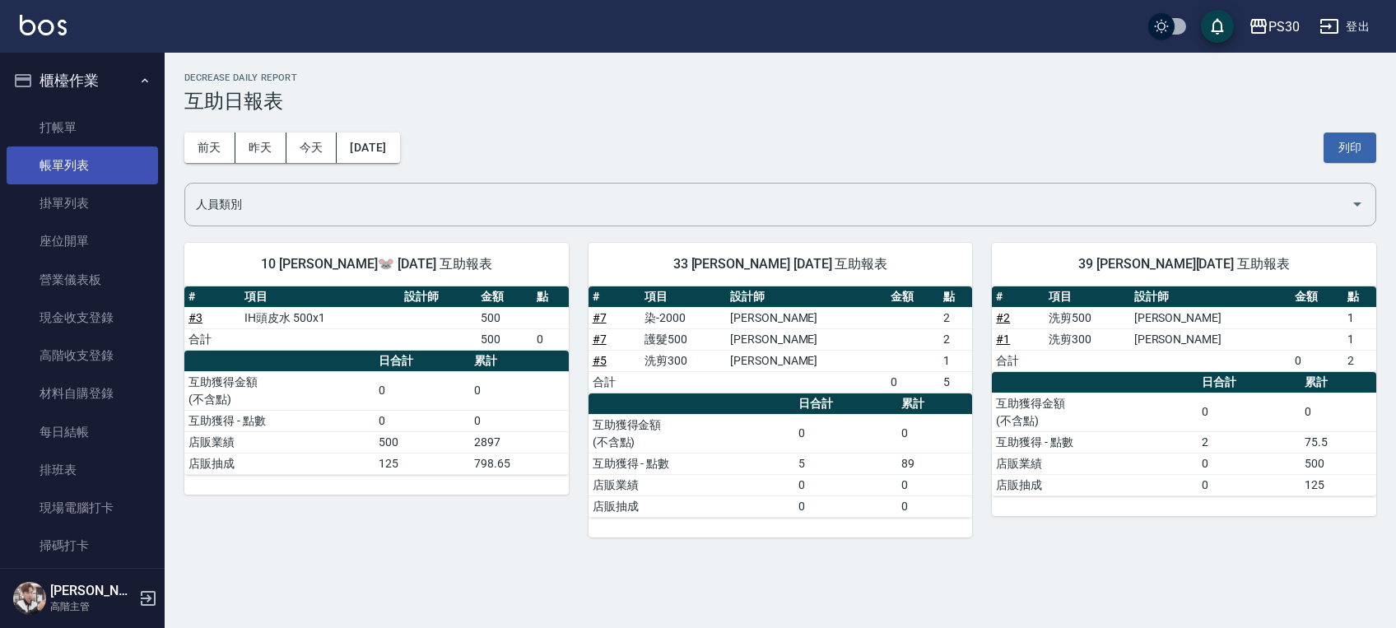
click at [90, 151] on link "帳單列表" at bounding box center [82, 166] width 151 height 38
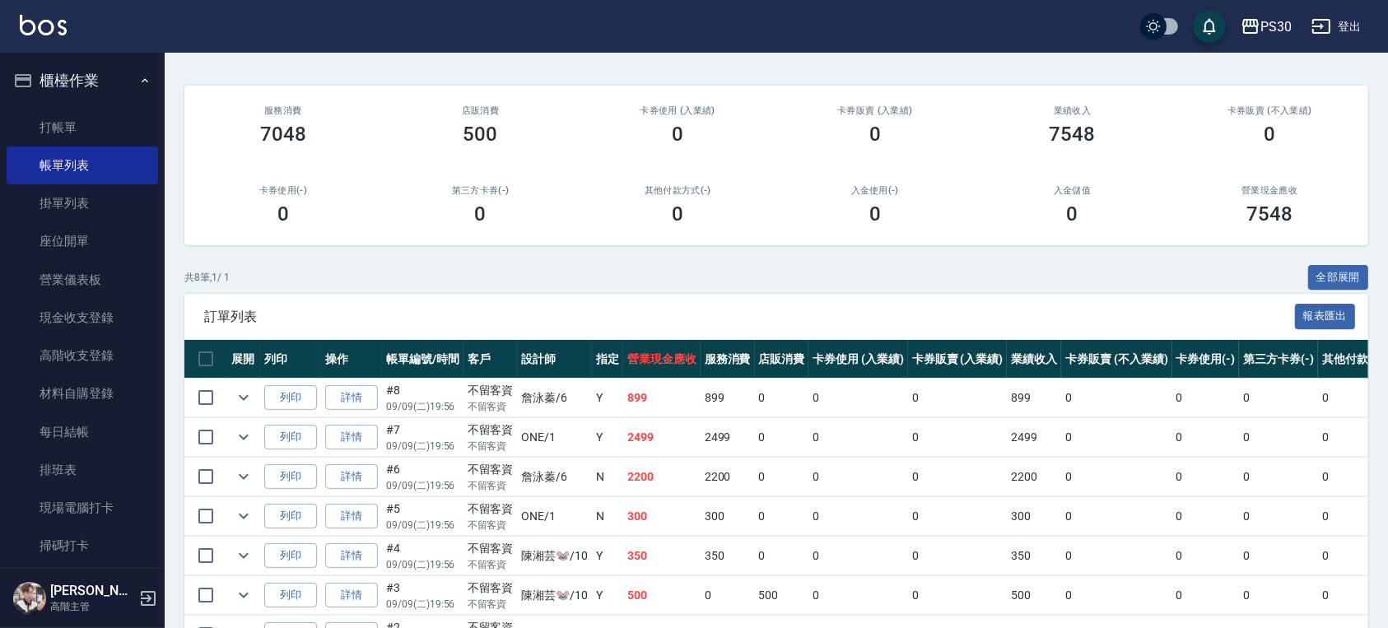
scroll to position [219, 0]
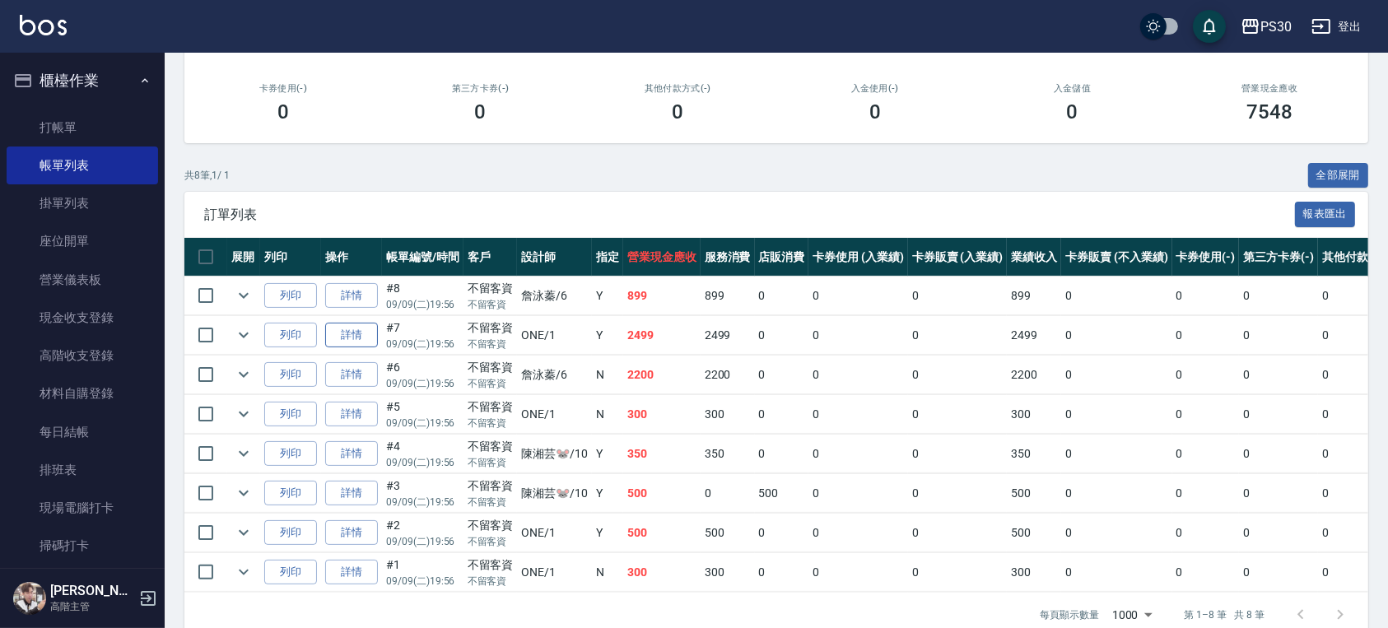
click at [358, 329] on link "詳情" at bounding box center [351, 336] width 53 height 26
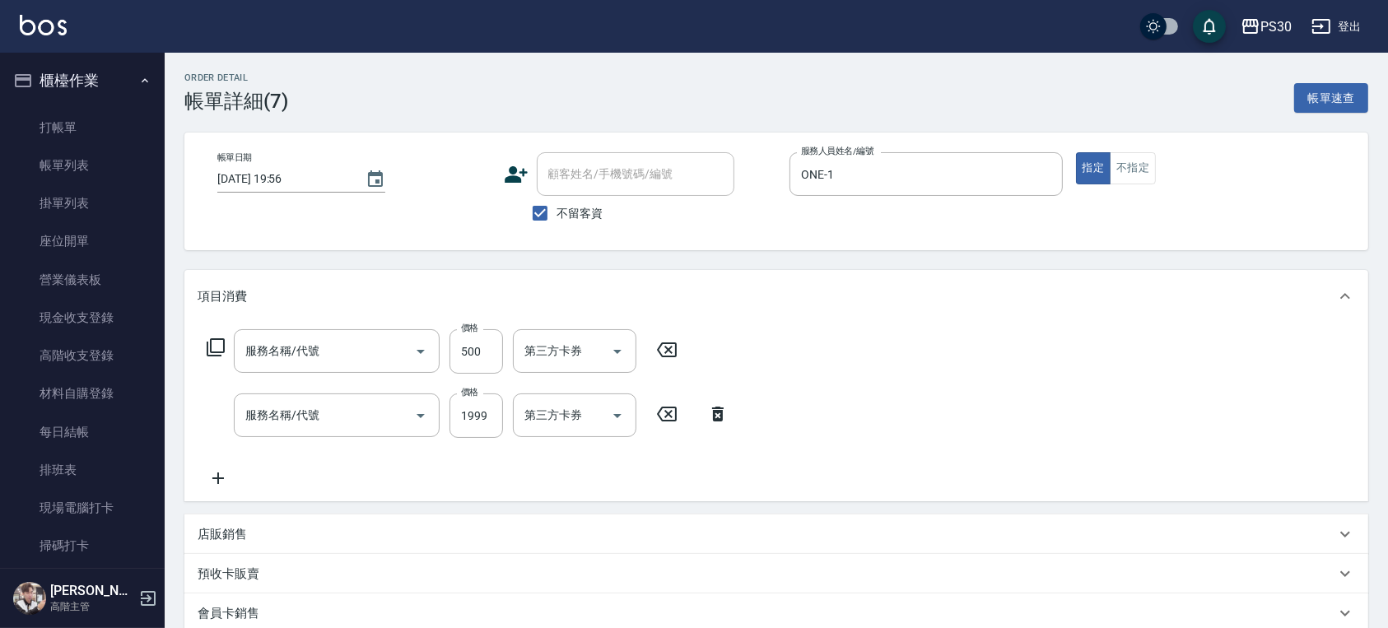
type input "2025/09/09 19:56"
checkbox input "true"
type input "ONE-1"
type input "護髮500(403)"
type input "染-2000(520)"
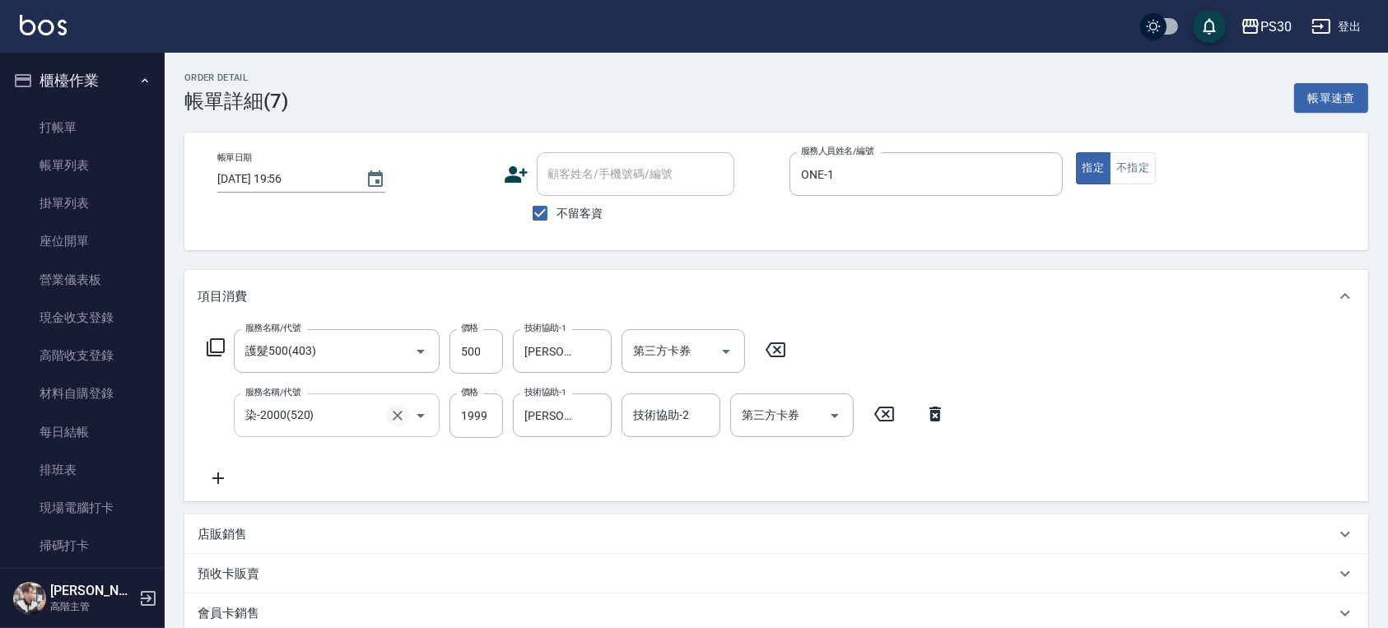
click at [400, 416] on icon "Clear" at bounding box center [397, 416] width 16 height 16
click at [938, 410] on icon at bounding box center [935, 414] width 12 height 15
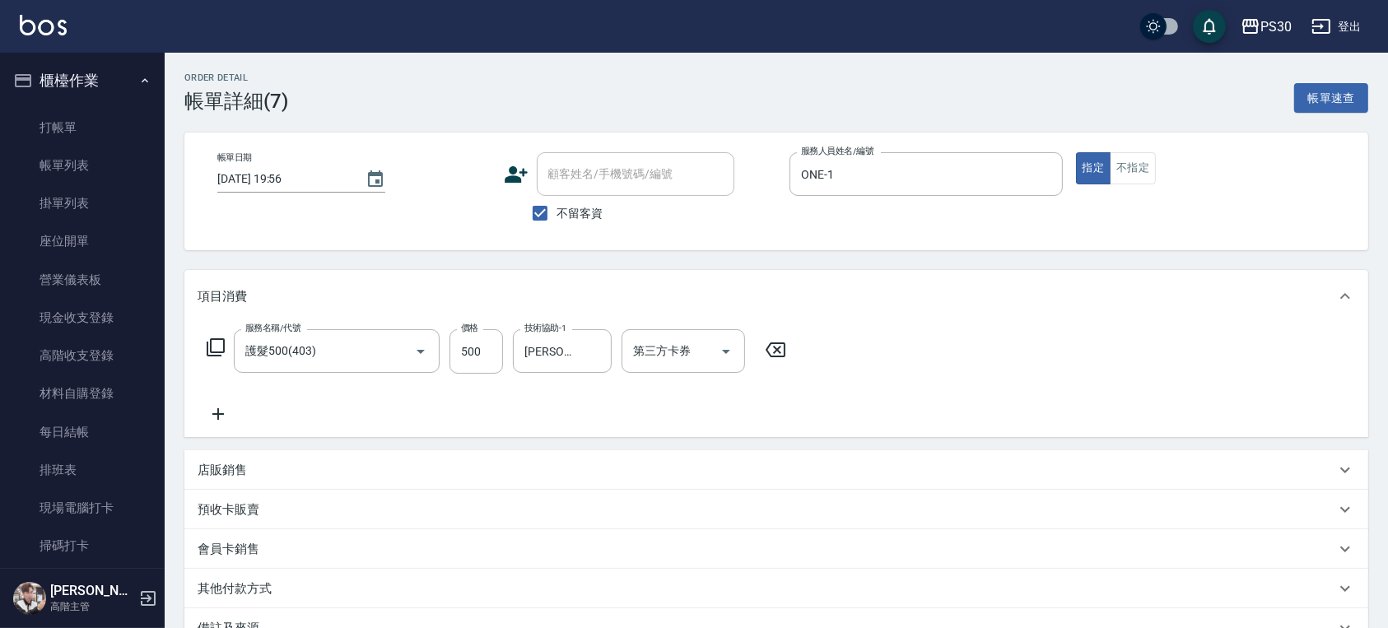
click at [215, 406] on icon at bounding box center [218, 414] width 41 height 20
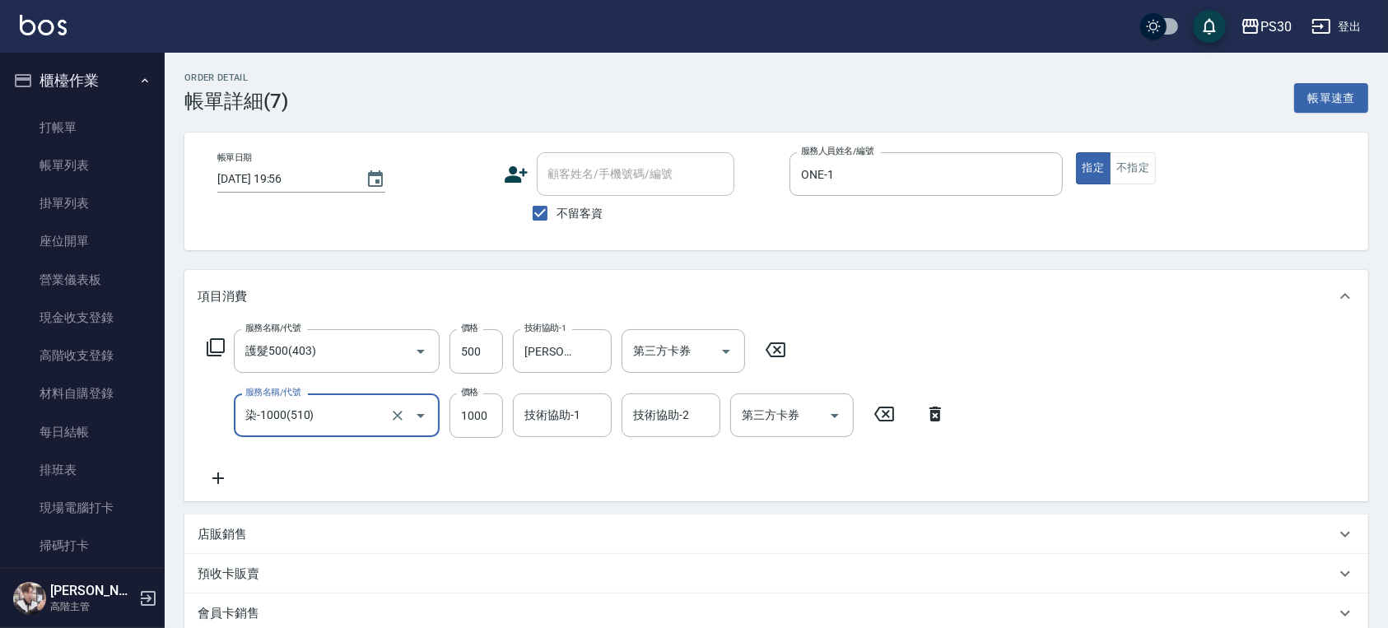
type input "染-1000(510)"
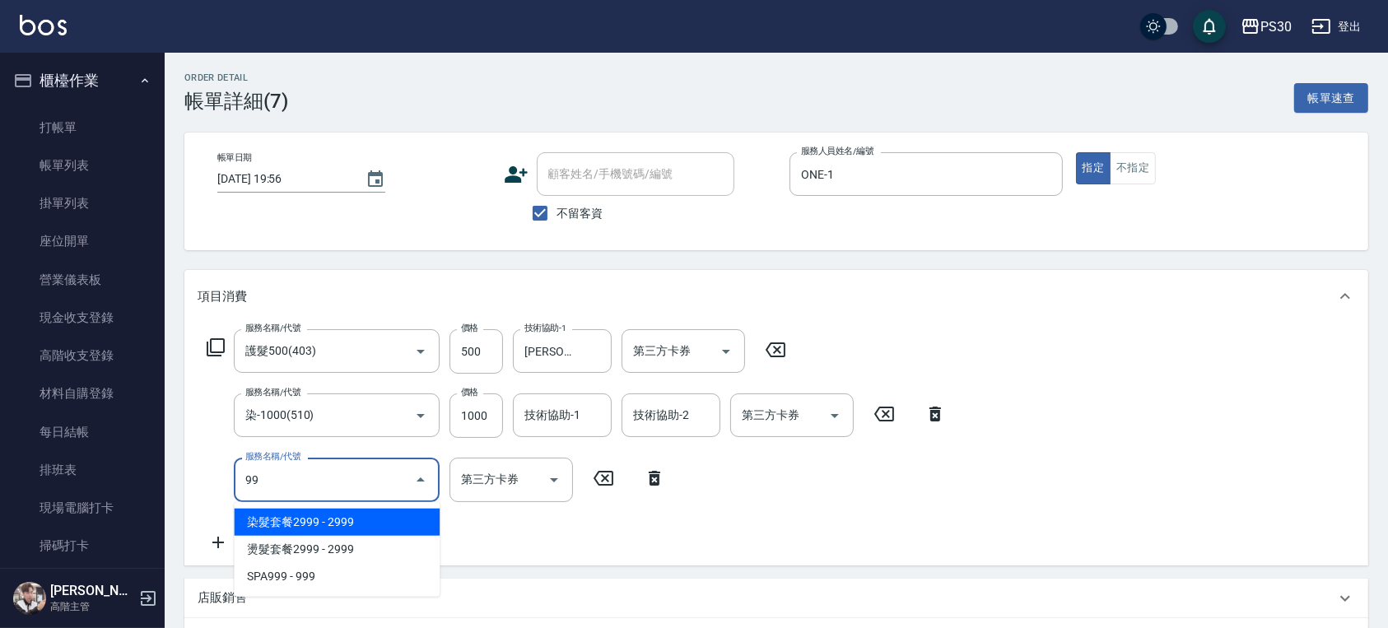
type input "9"
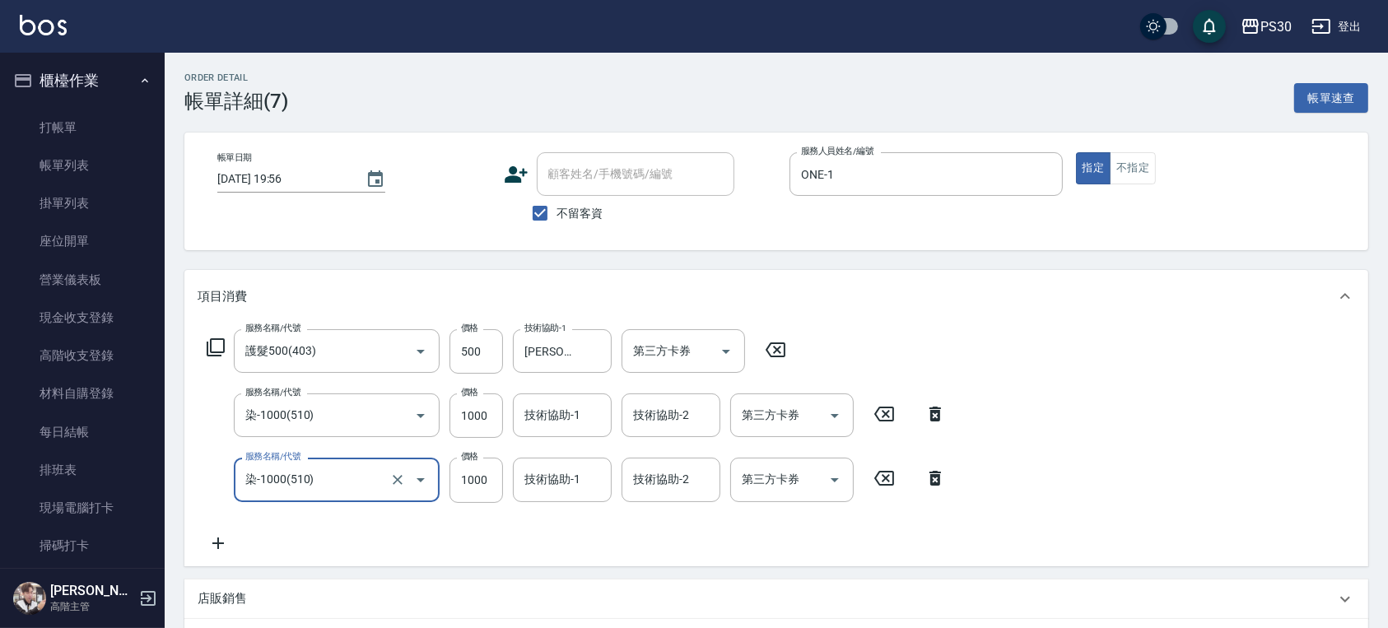
type input "染-1000(510)"
click at [504, 470] on div "服務名稱/代號 染-1000(510) 服務名稱/代號 價格 1000 價格 技術協助-1 技術協助-1 技術協助-2 技術協助-2 第三方卡券 第三方卡券" at bounding box center [577, 480] width 758 height 44
click at [479, 474] on input "1000" at bounding box center [476, 480] width 54 height 44
type input "999"
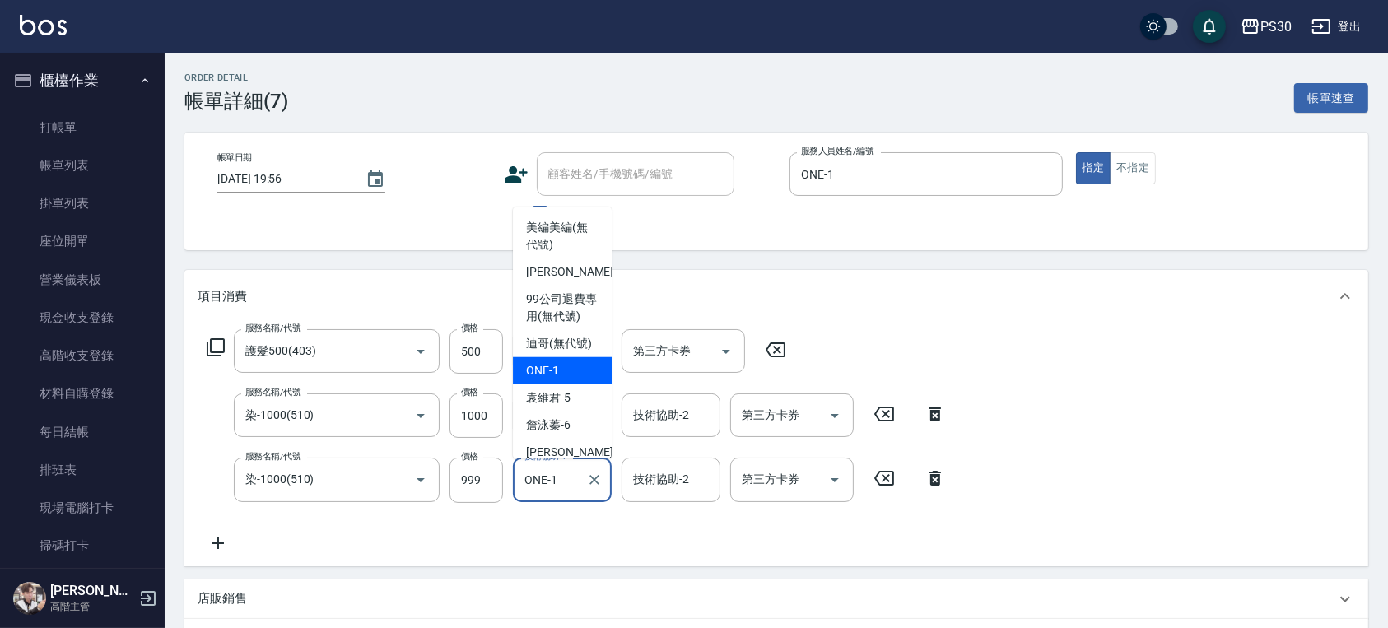
click at [526, 472] on input "ONE-1" at bounding box center [549, 479] width 59 height 29
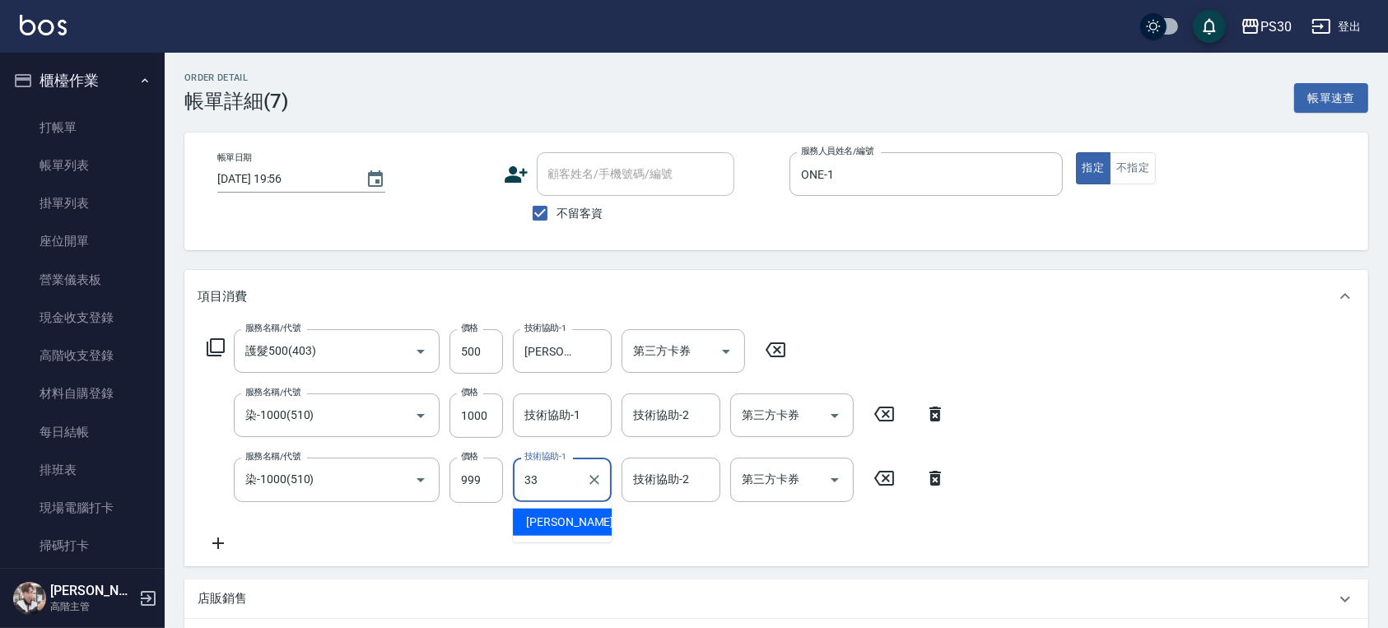
type input "洪采妤-33"
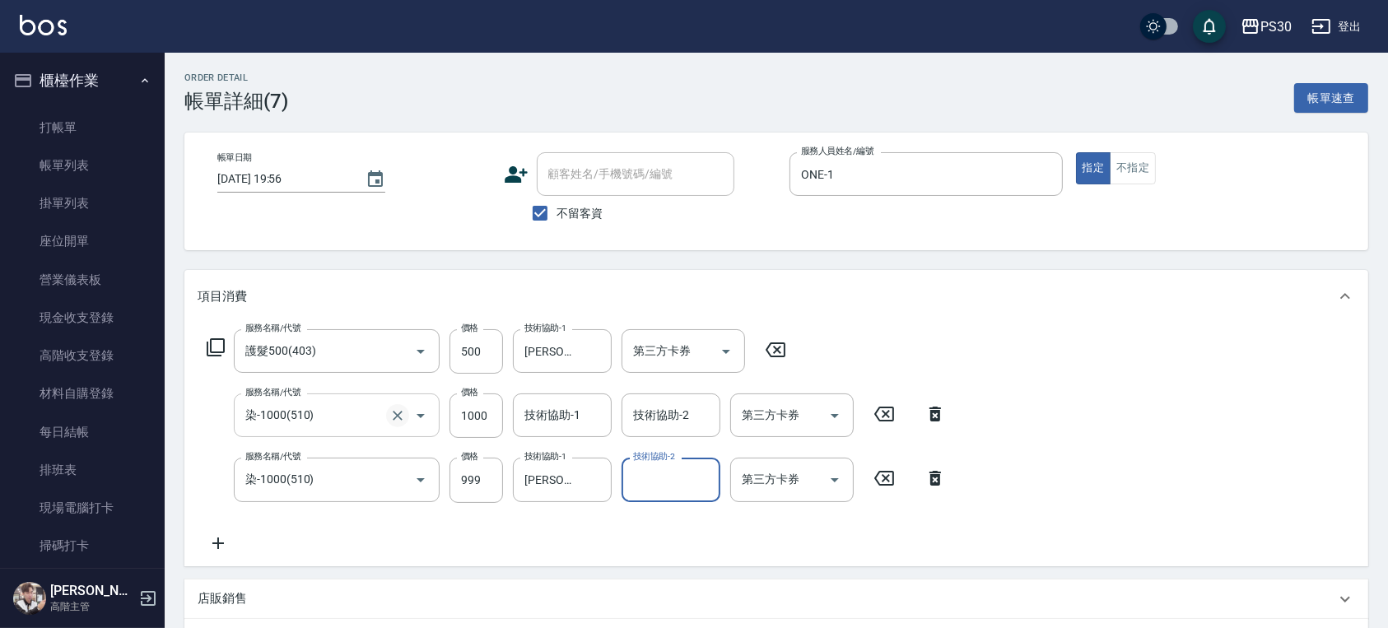
click at [397, 412] on icon "Clear" at bounding box center [397, 416] width 16 height 16
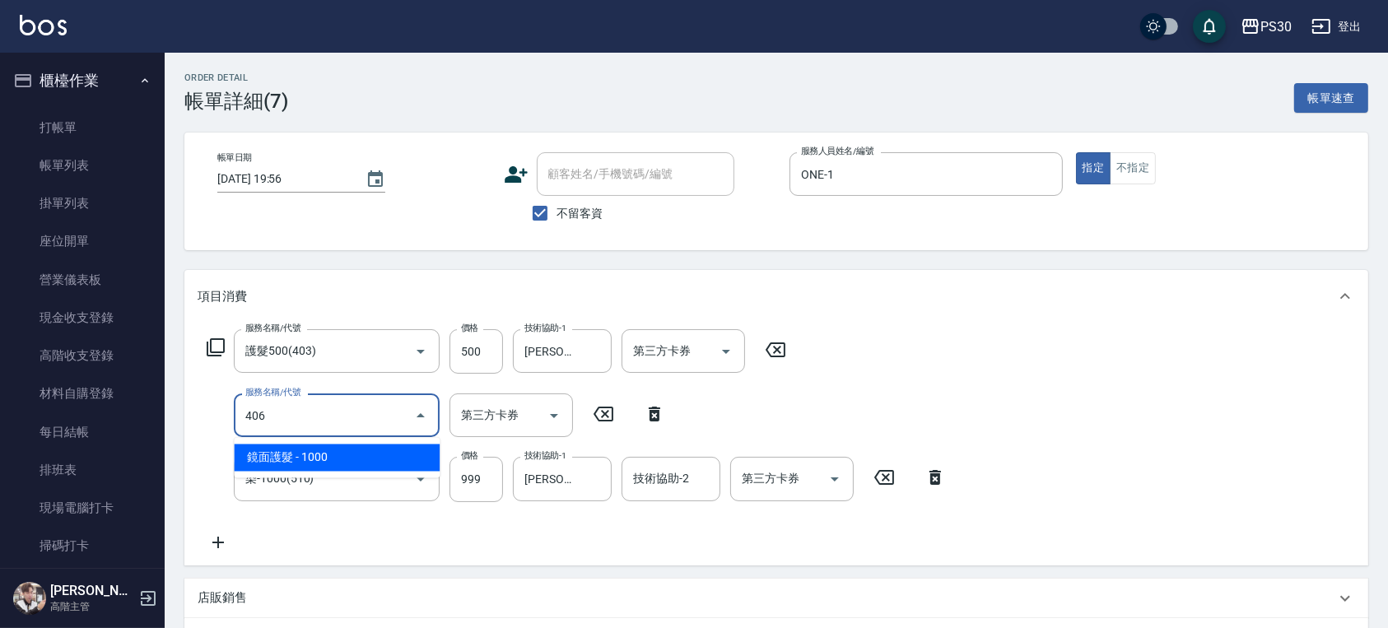
type input "鏡面護髮(406)"
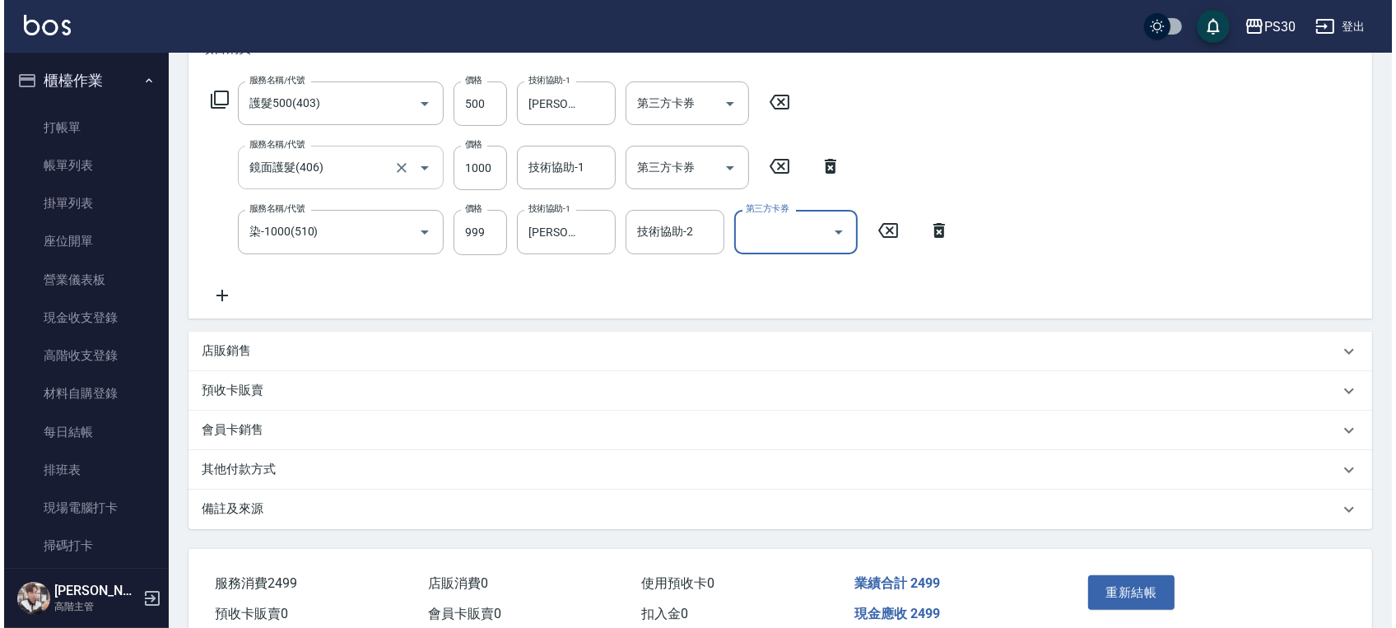
scroll to position [324, 0]
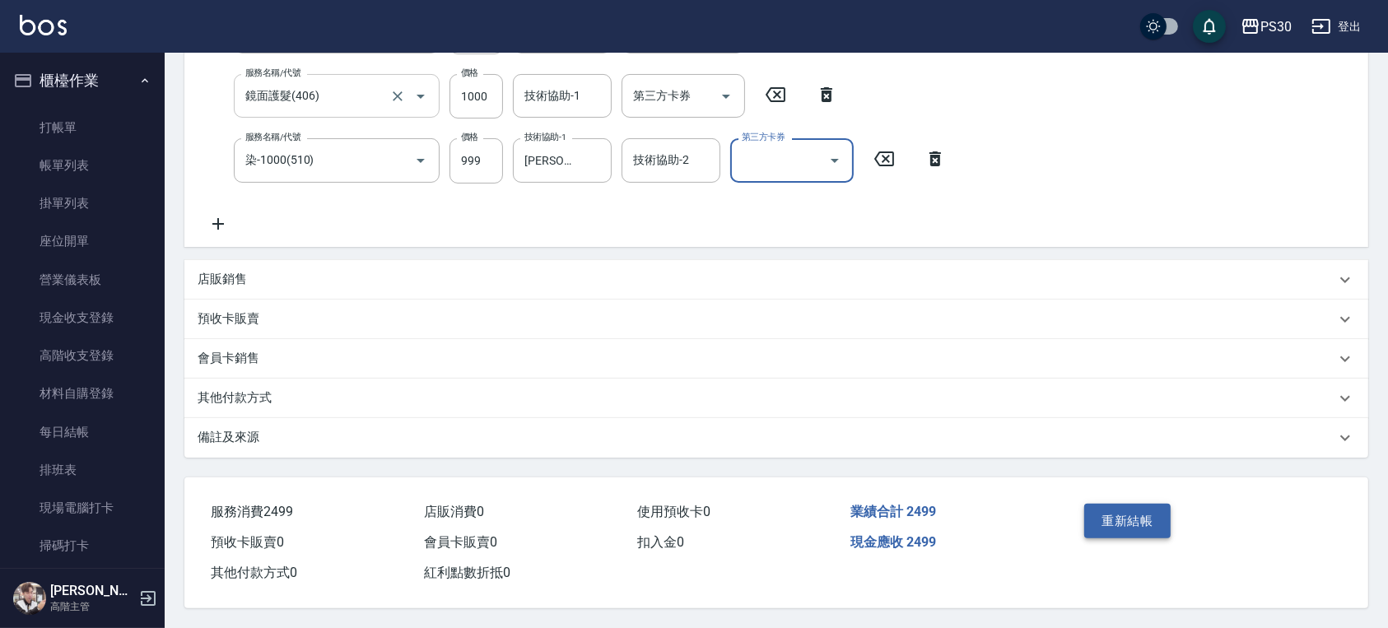
click at [1119, 532] on button "重新結帳" at bounding box center [1127, 521] width 87 height 35
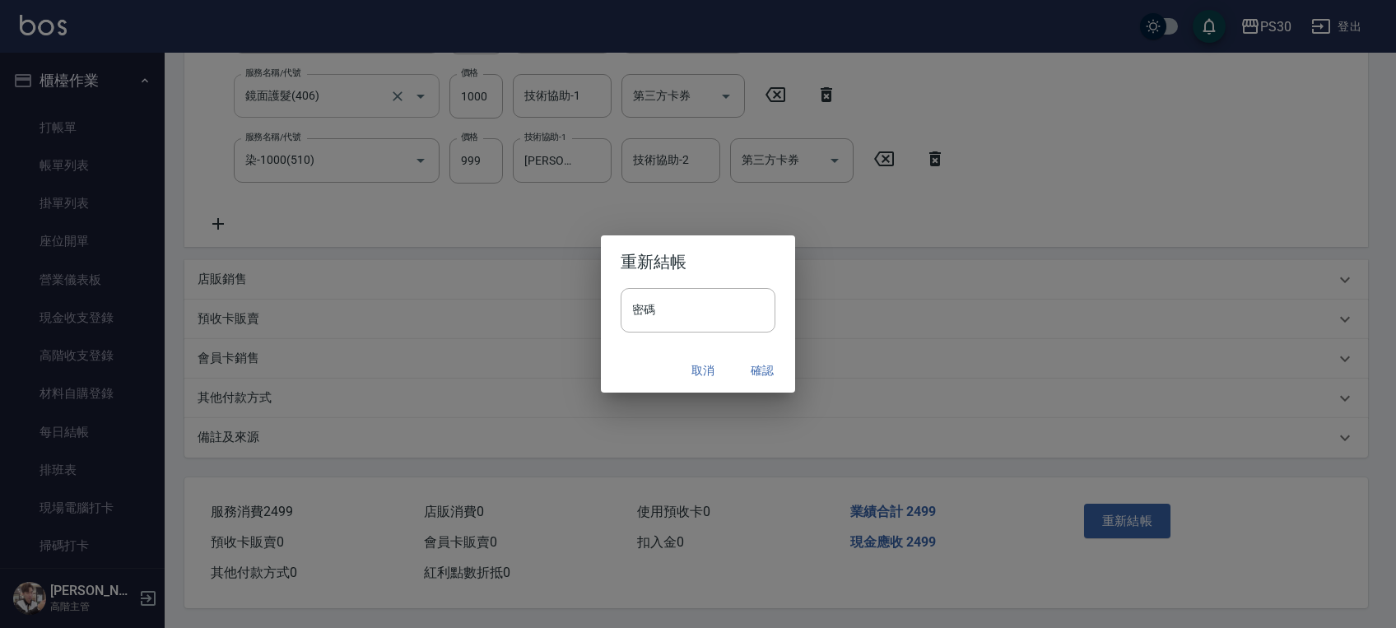
click at [1117, 526] on div "重新結帳 密碼 密碼 取消 確認" at bounding box center [698, 314] width 1396 height 628
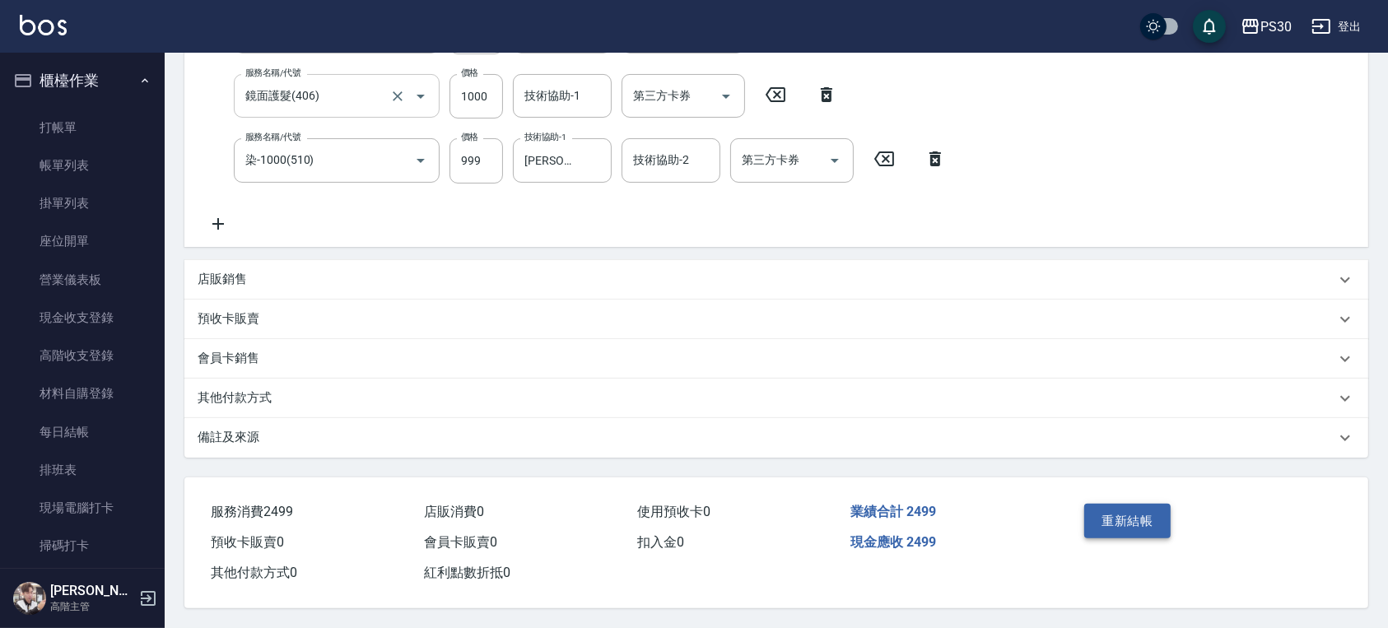
click at [1100, 519] on button "重新結帳" at bounding box center [1127, 521] width 87 height 35
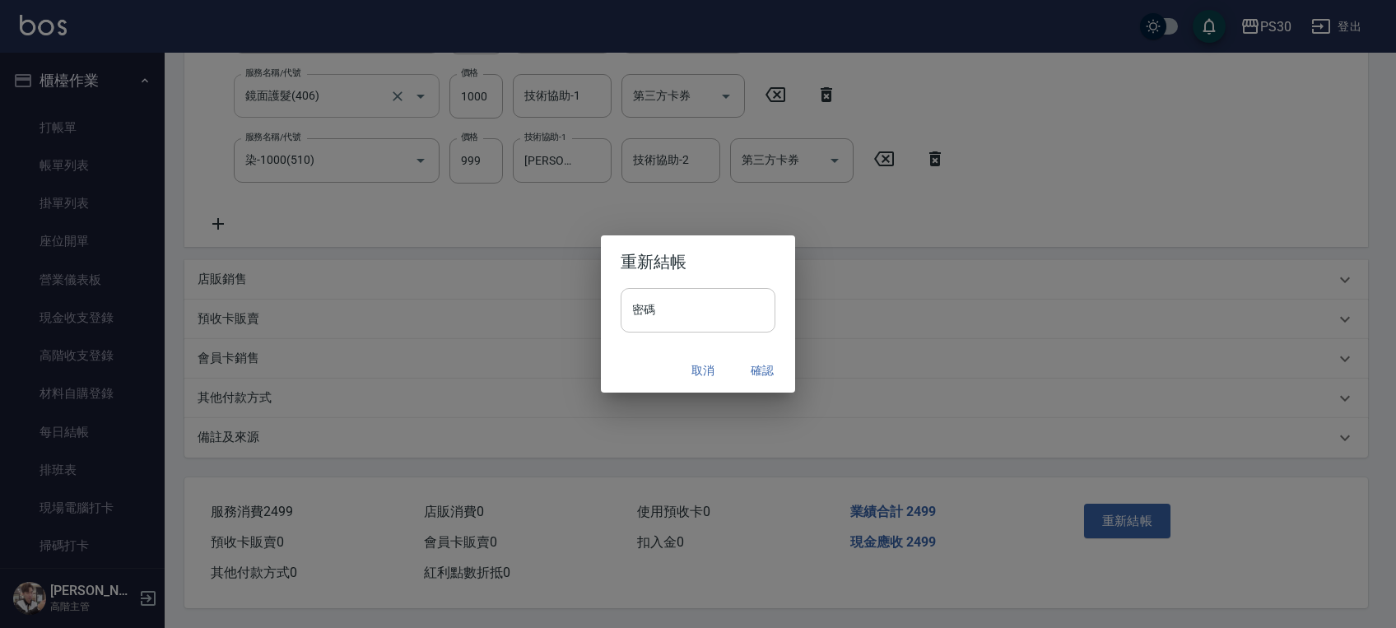
click at [706, 301] on input "密碼" at bounding box center [698, 310] width 155 height 44
type input "*******"
click at [738, 371] on button "確認" at bounding box center [762, 371] width 53 height 30
click at [62, 173] on link "帳單列表" at bounding box center [82, 166] width 151 height 38
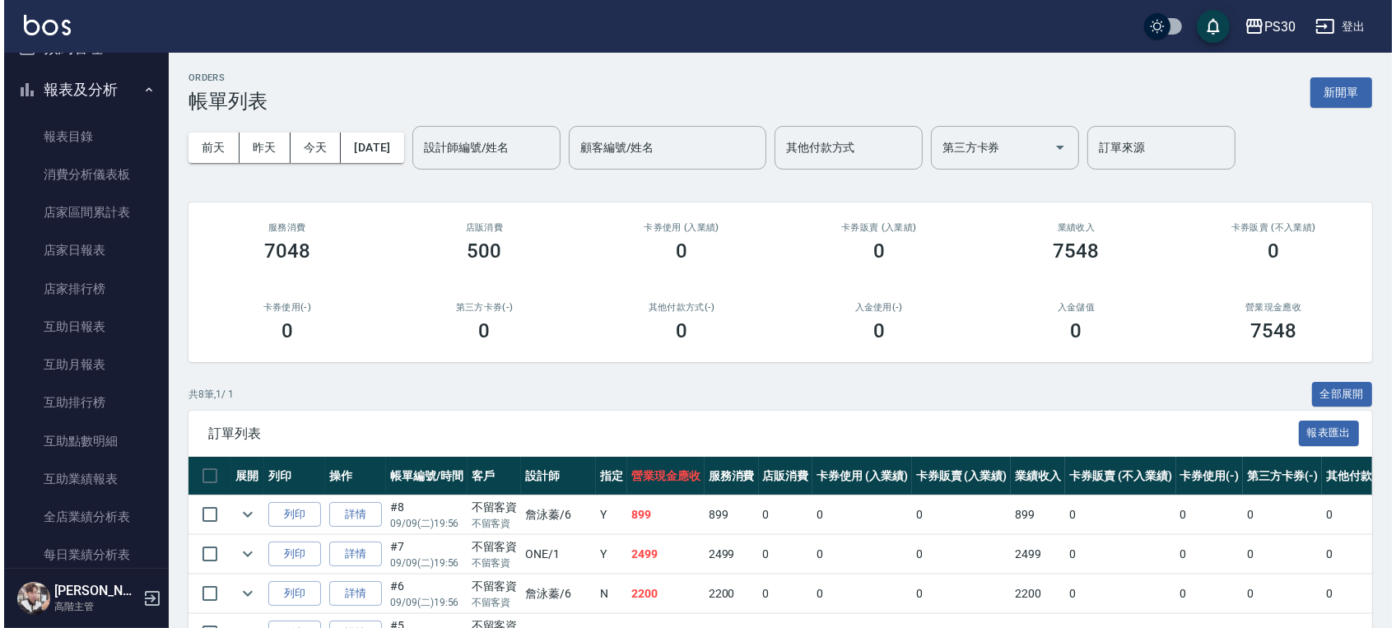
scroll to position [548, 0]
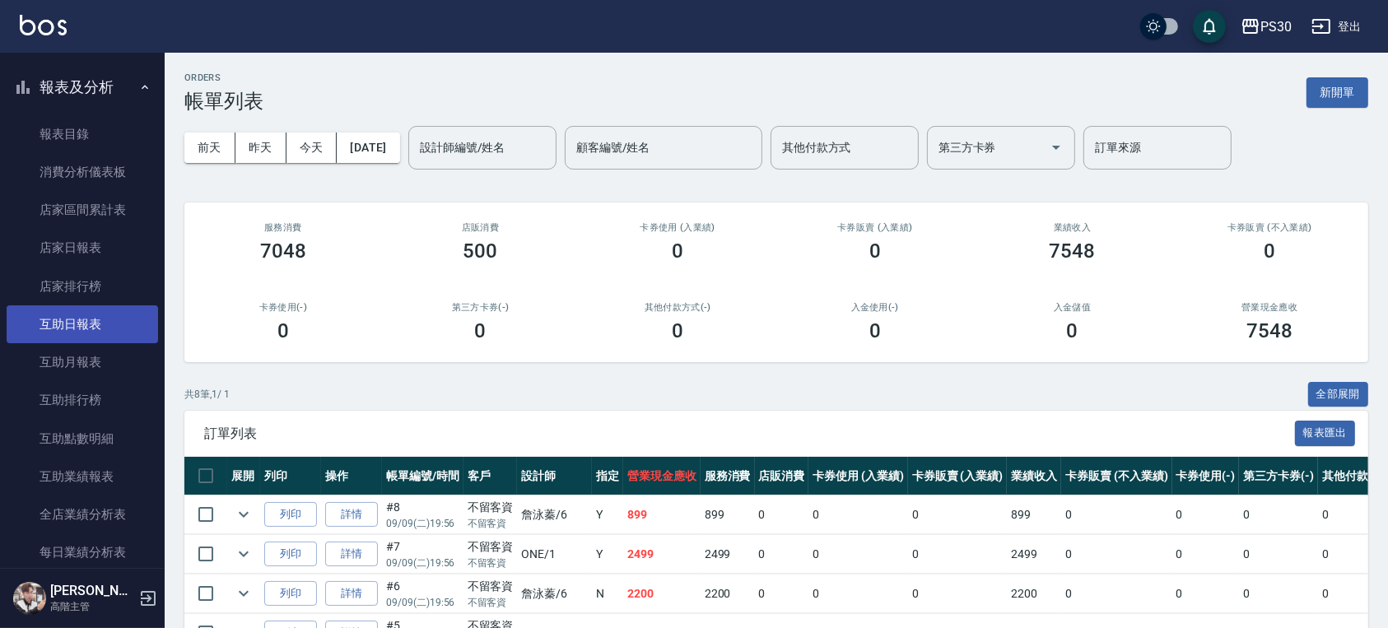
click at [74, 310] on link "互助日報表" at bounding box center [82, 324] width 151 height 38
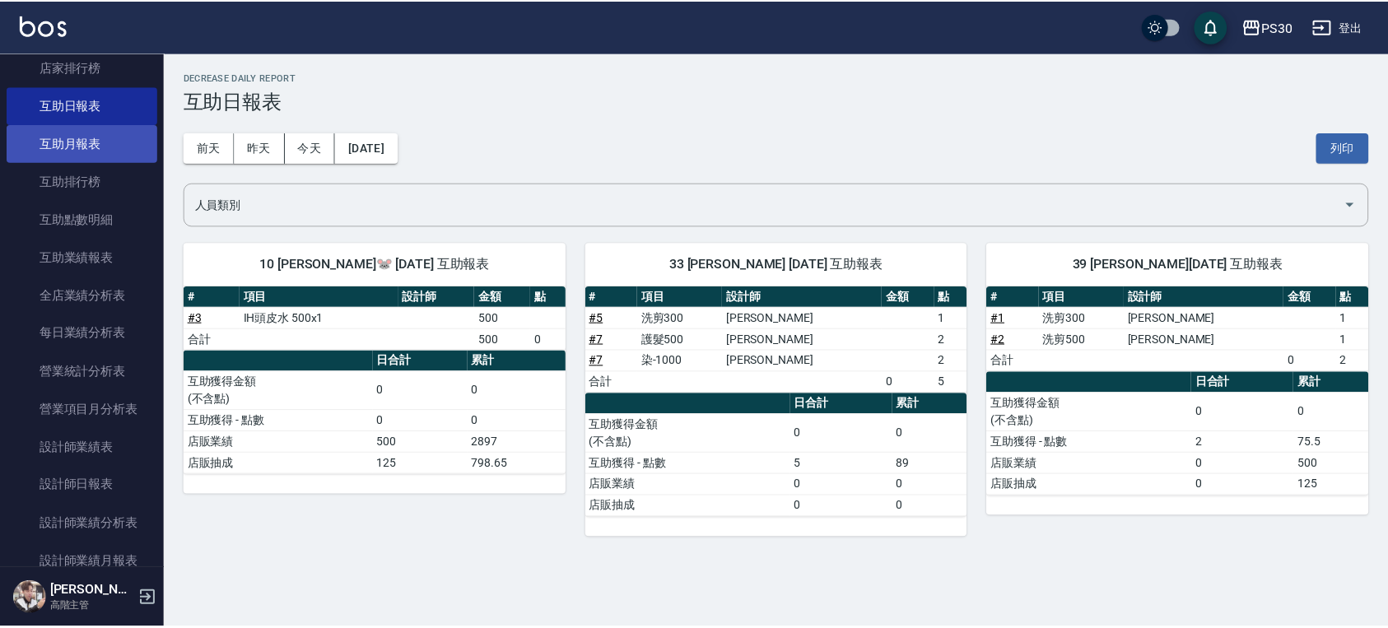
scroll to position [878, 0]
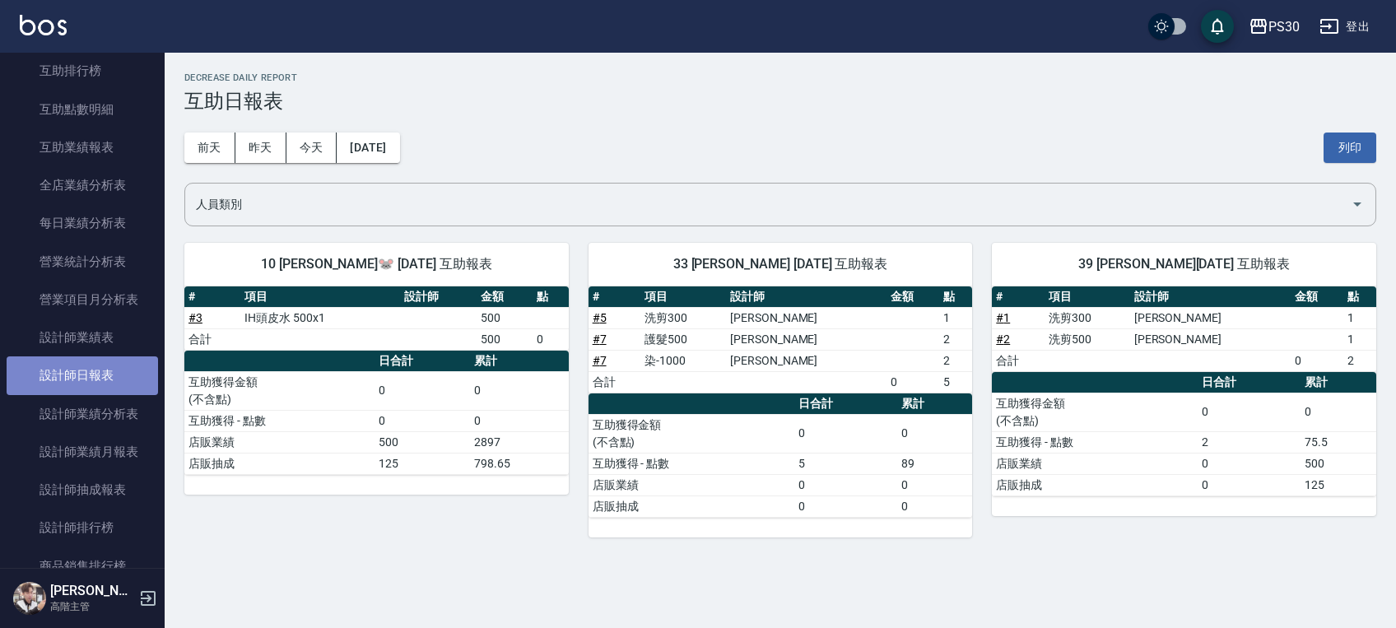
click at [101, 384] on link "設計師日報表" at bounding box center [82, 375] width 151 height 38
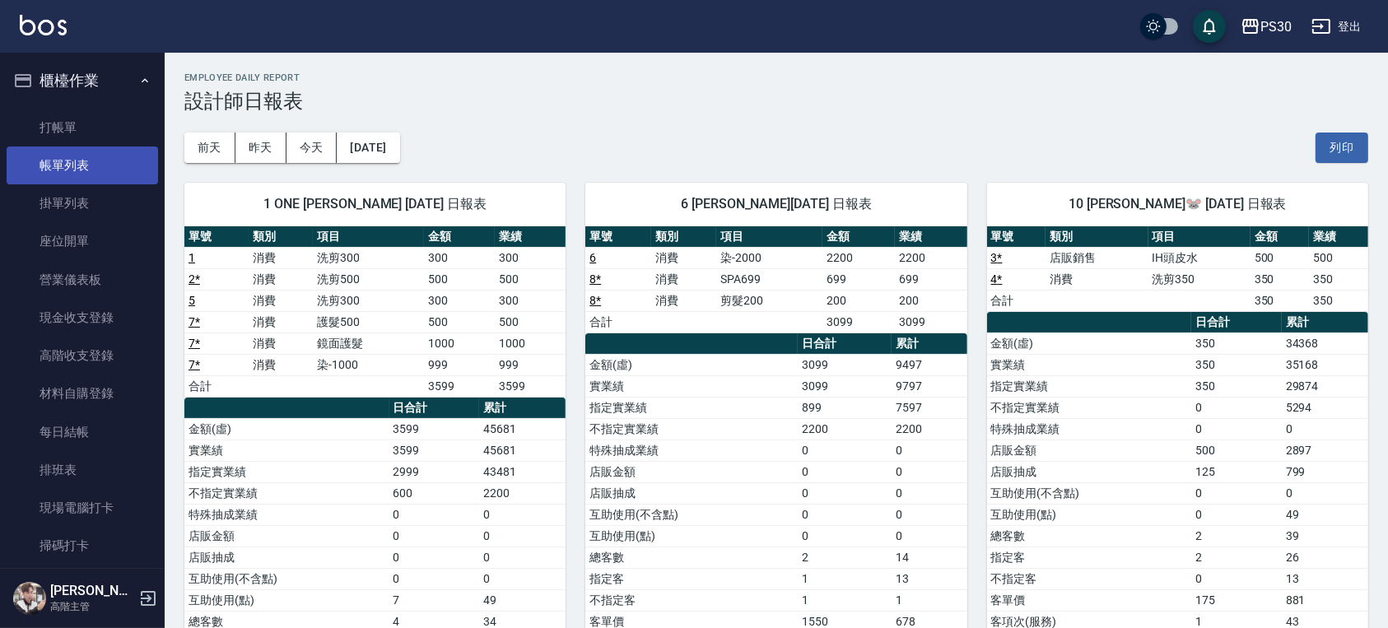
click at [53, 151] on link "帳單列表" at bounding box center [82, 166] width 151 height 38
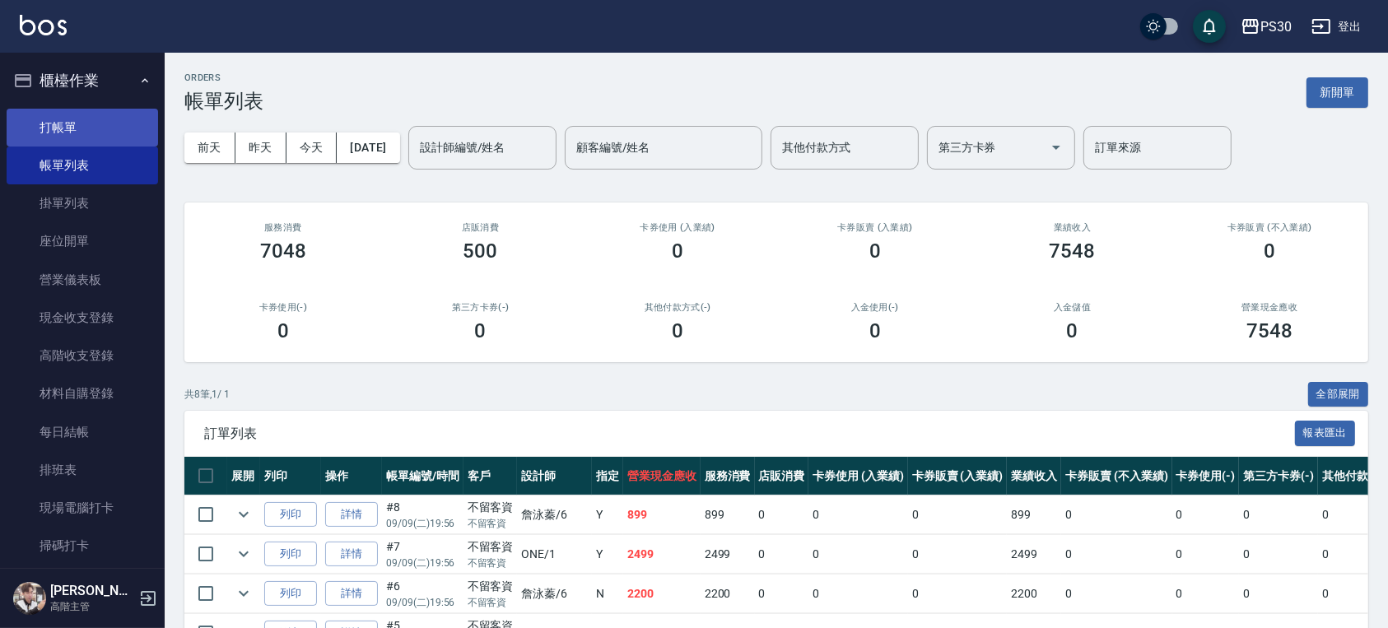
click at [77, 123] on link "打帳單" at bounding box center [82, 128] width 151 height 38
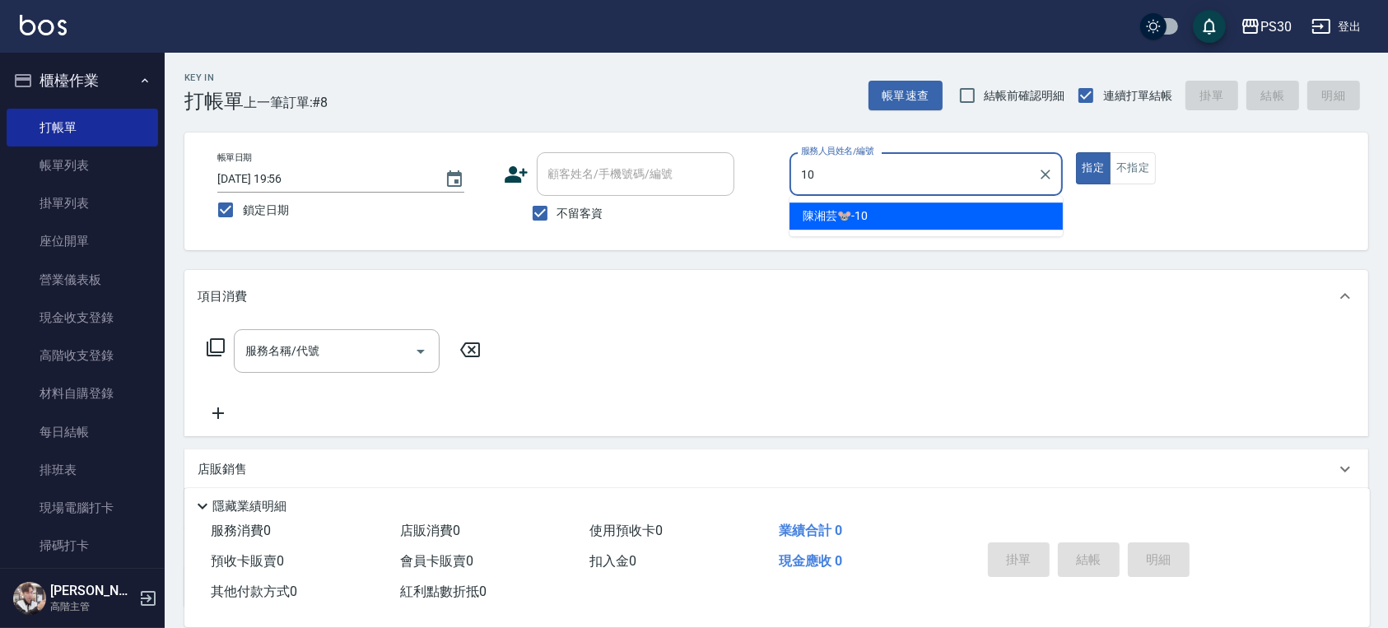
type input "陳湘芸🐭-10"
type button "true"
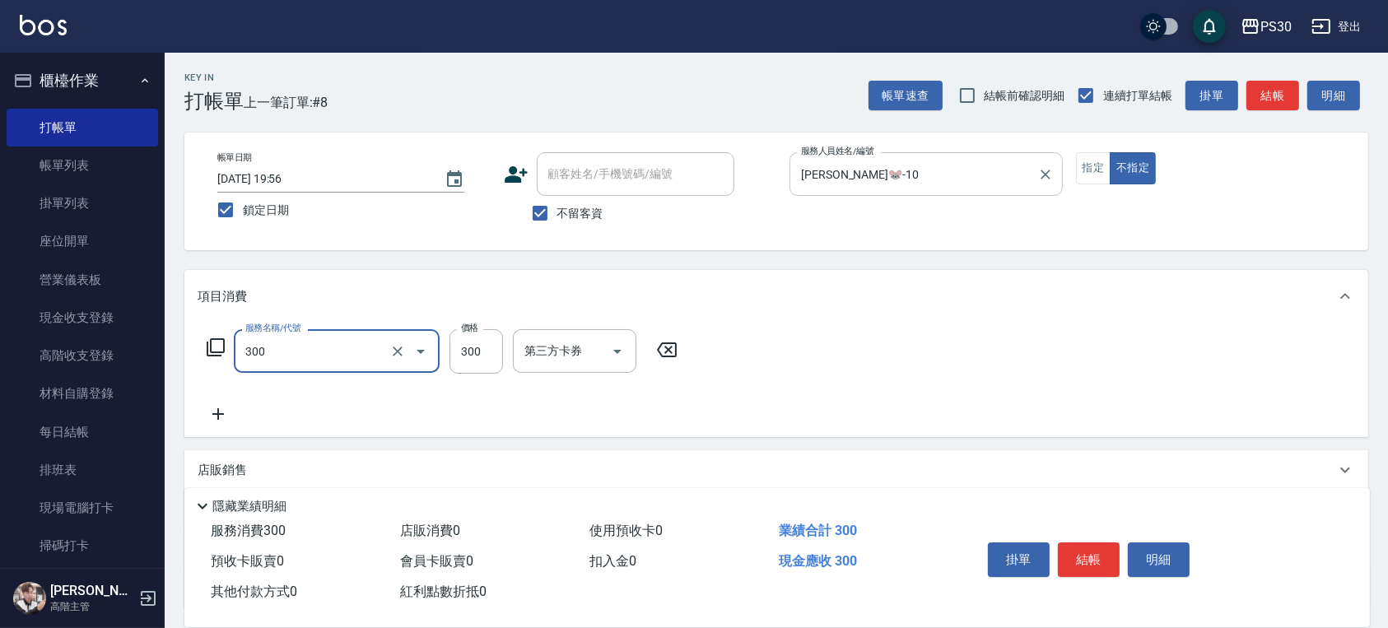
type input "洗剪300(300)"
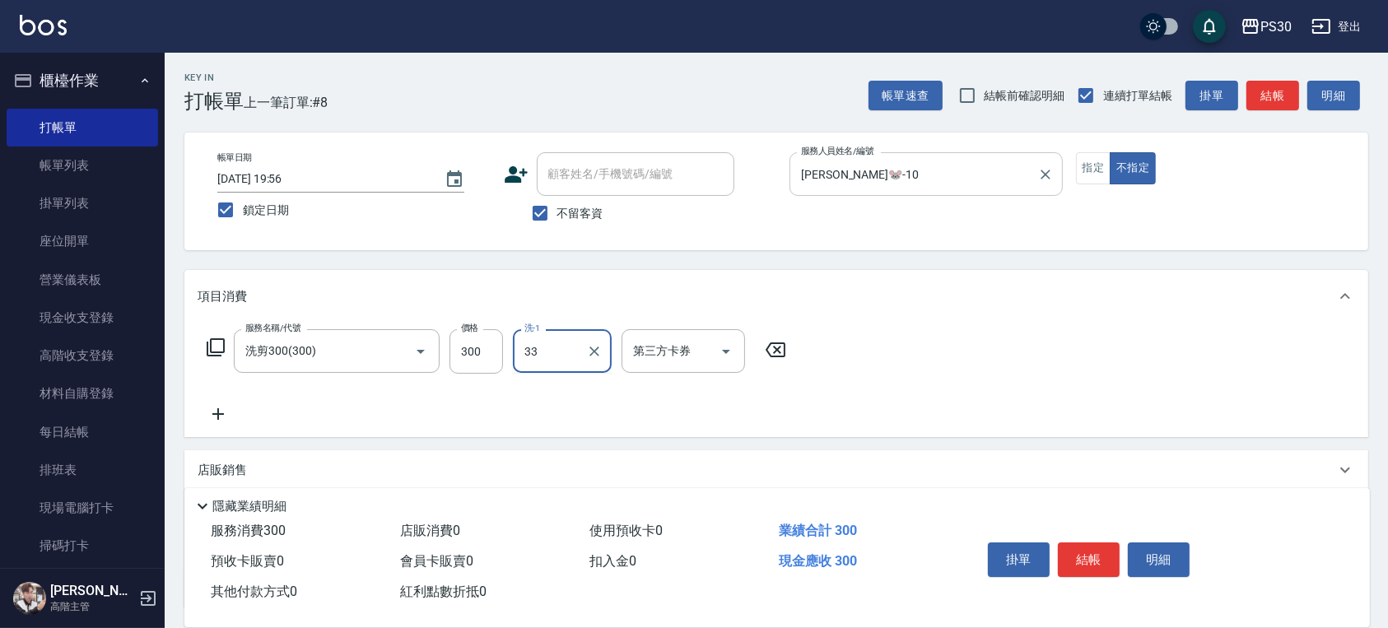
type input "洪采妤-33"
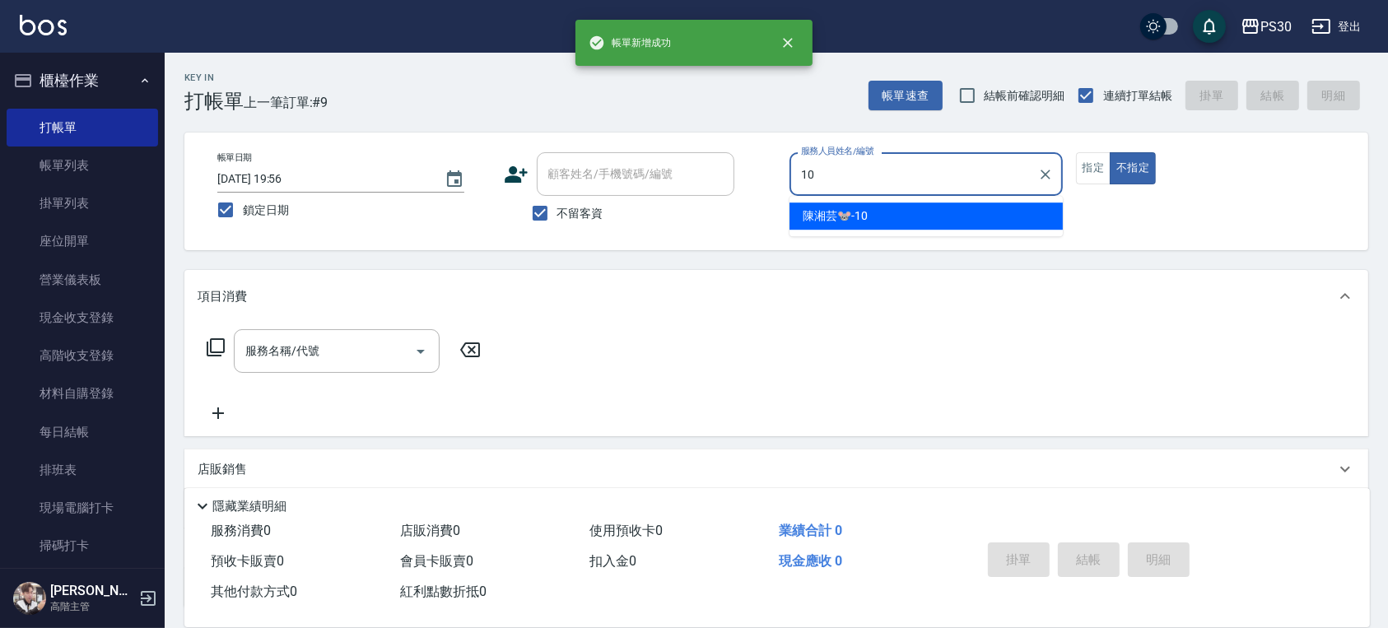
type input "陳湘芸🐭-10"
type button "false"
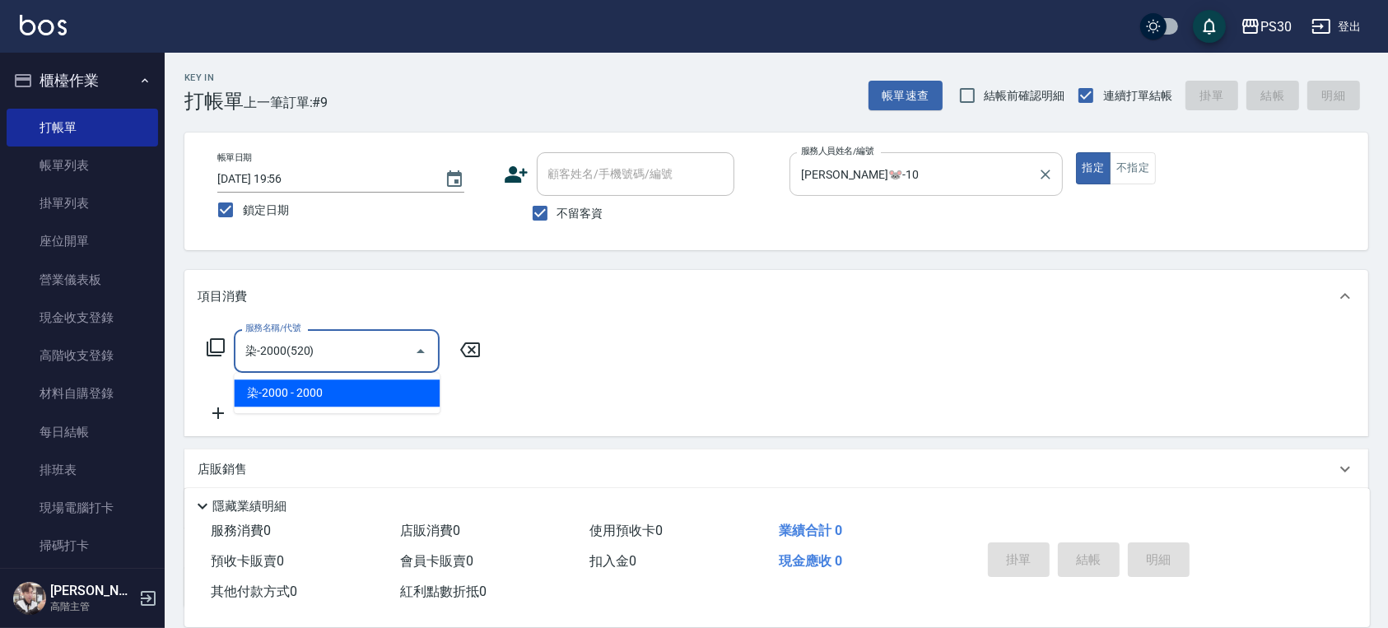
type input "染-2000(520)"
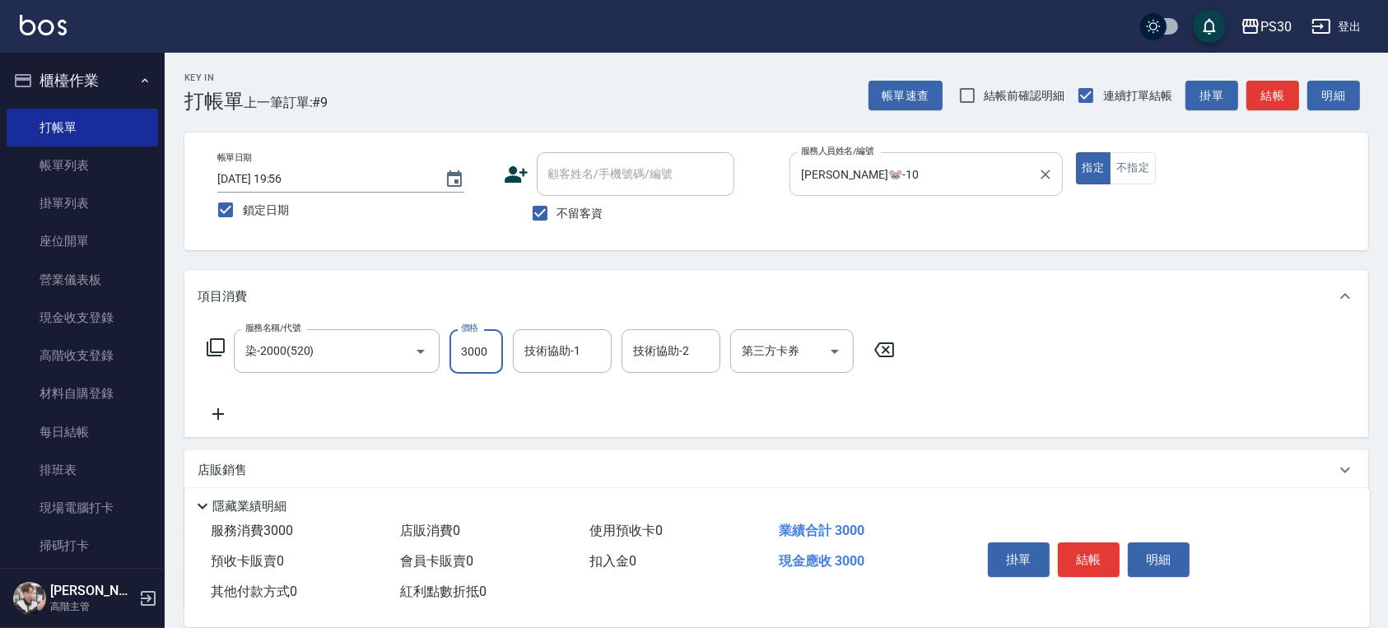
type input "3000"
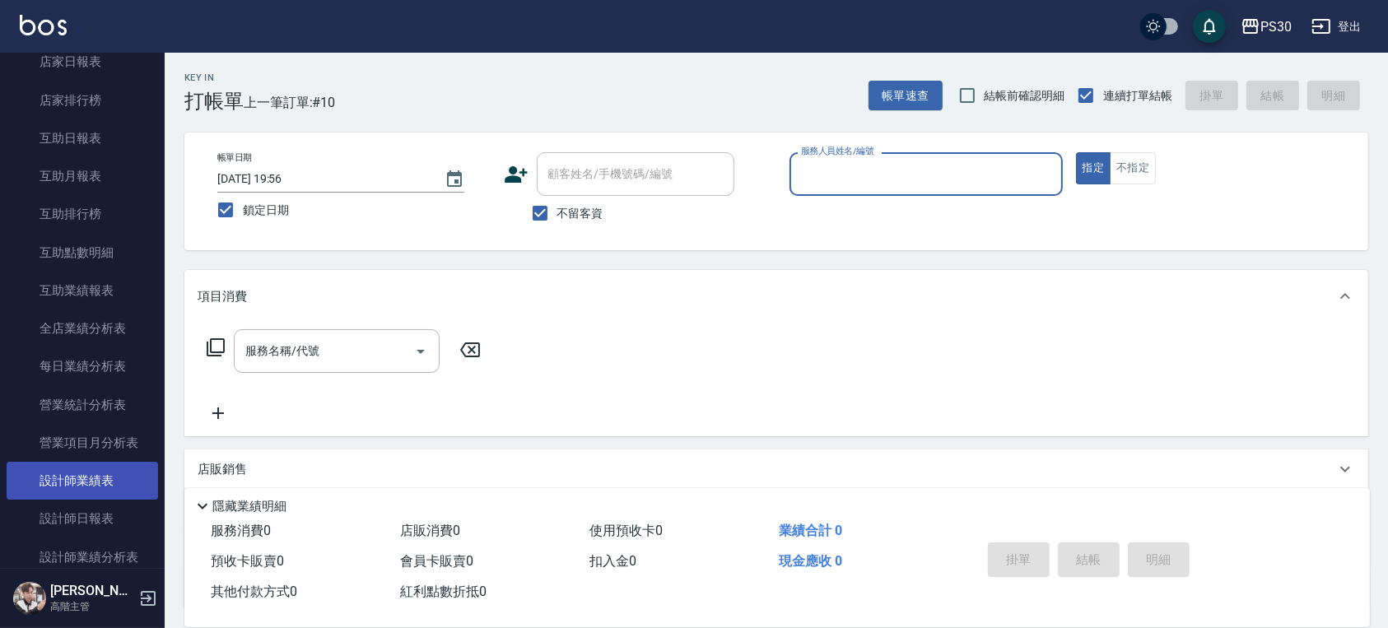
scroll to position [768, 0]
click at [90, 478] on link "設計師日報表" at bounding box center [82, 485] width 151 height 38
